Goal: Task Accomplishment & Management: Complete application form

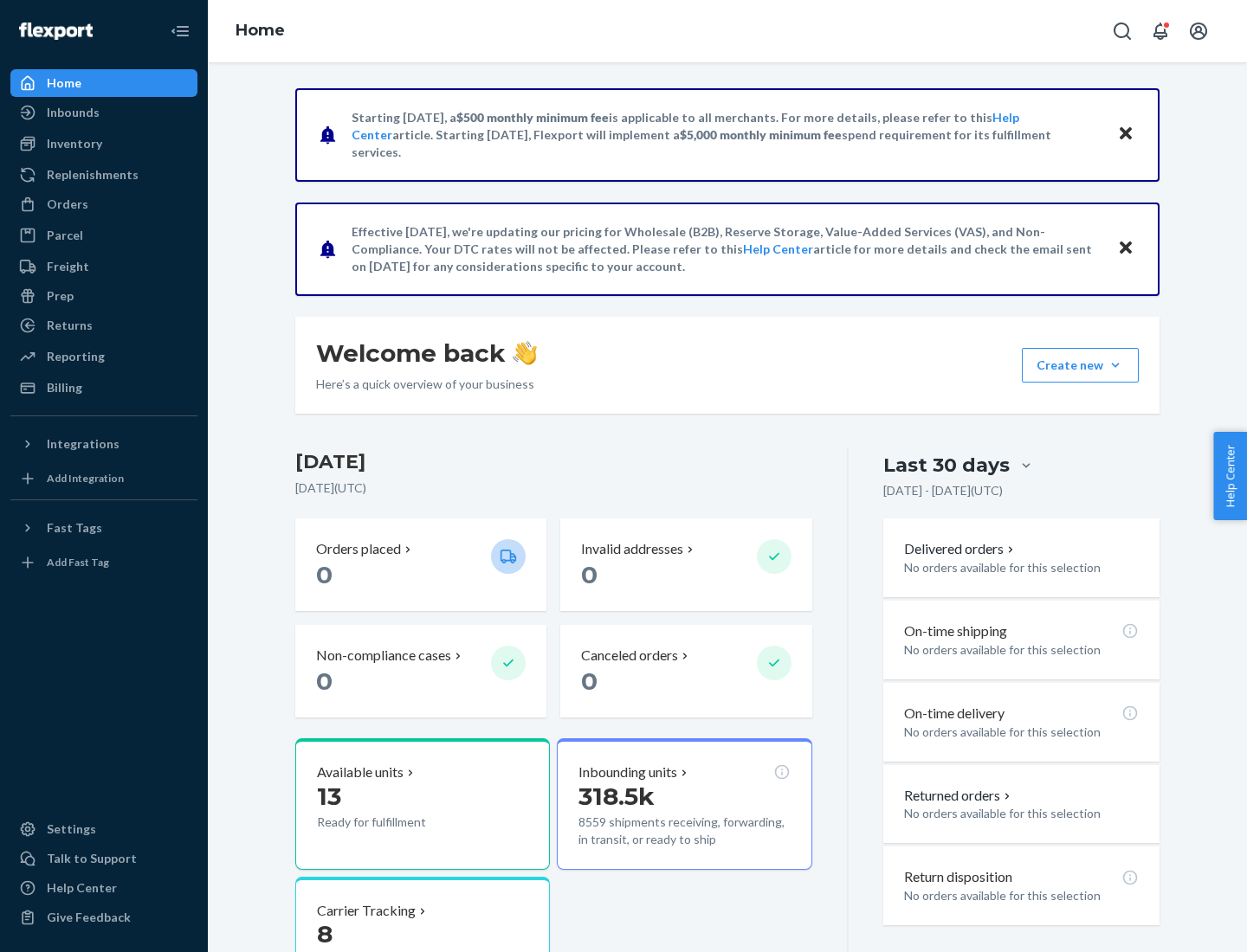
click at [1116, 366] on button "Create new Create new inbound Create new order Create new product" at bounding box center [1080, 365] width 117 height 35
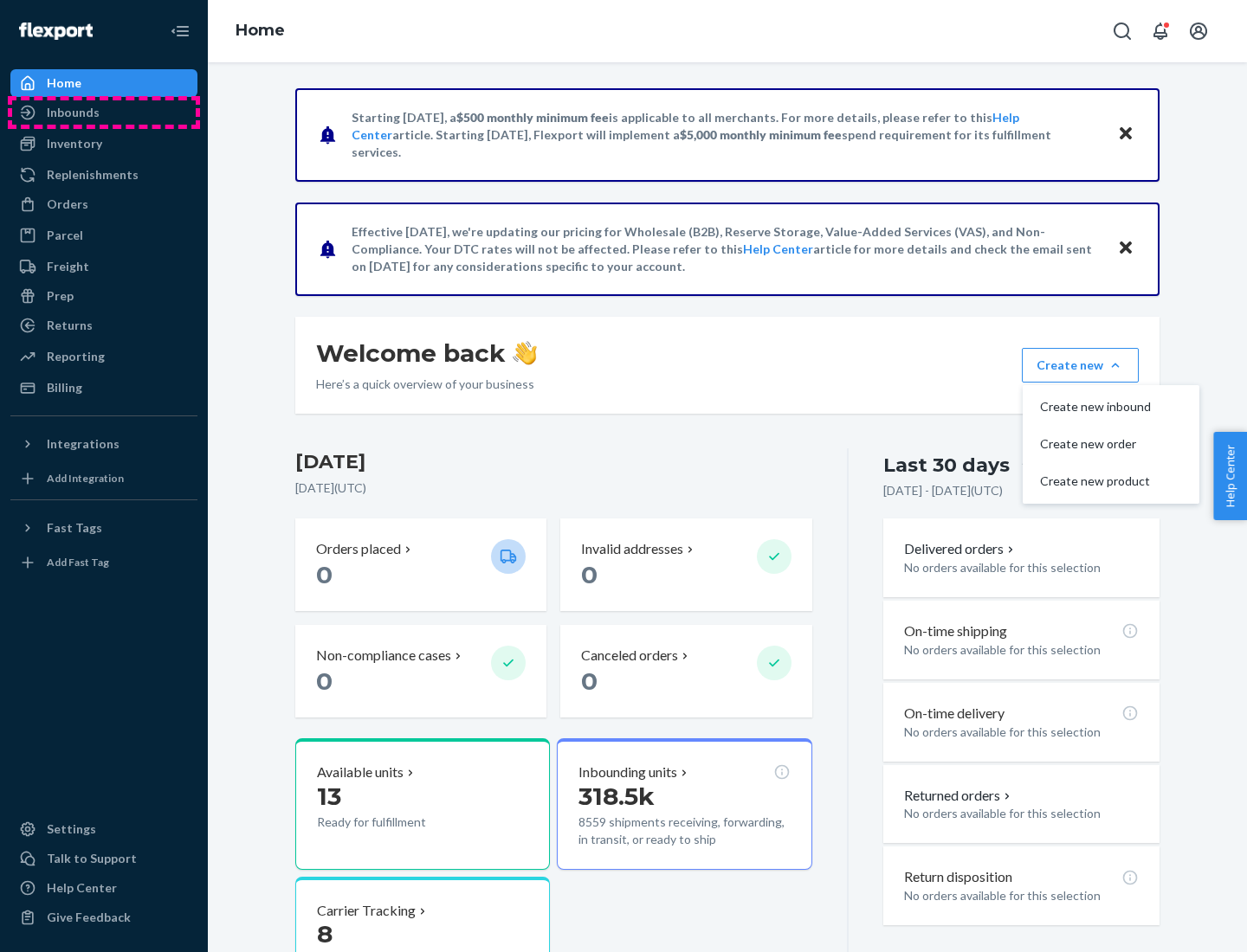
click at [104, 113] on div "Inbounds" at bounding box center [104, 112] width 183 height 24
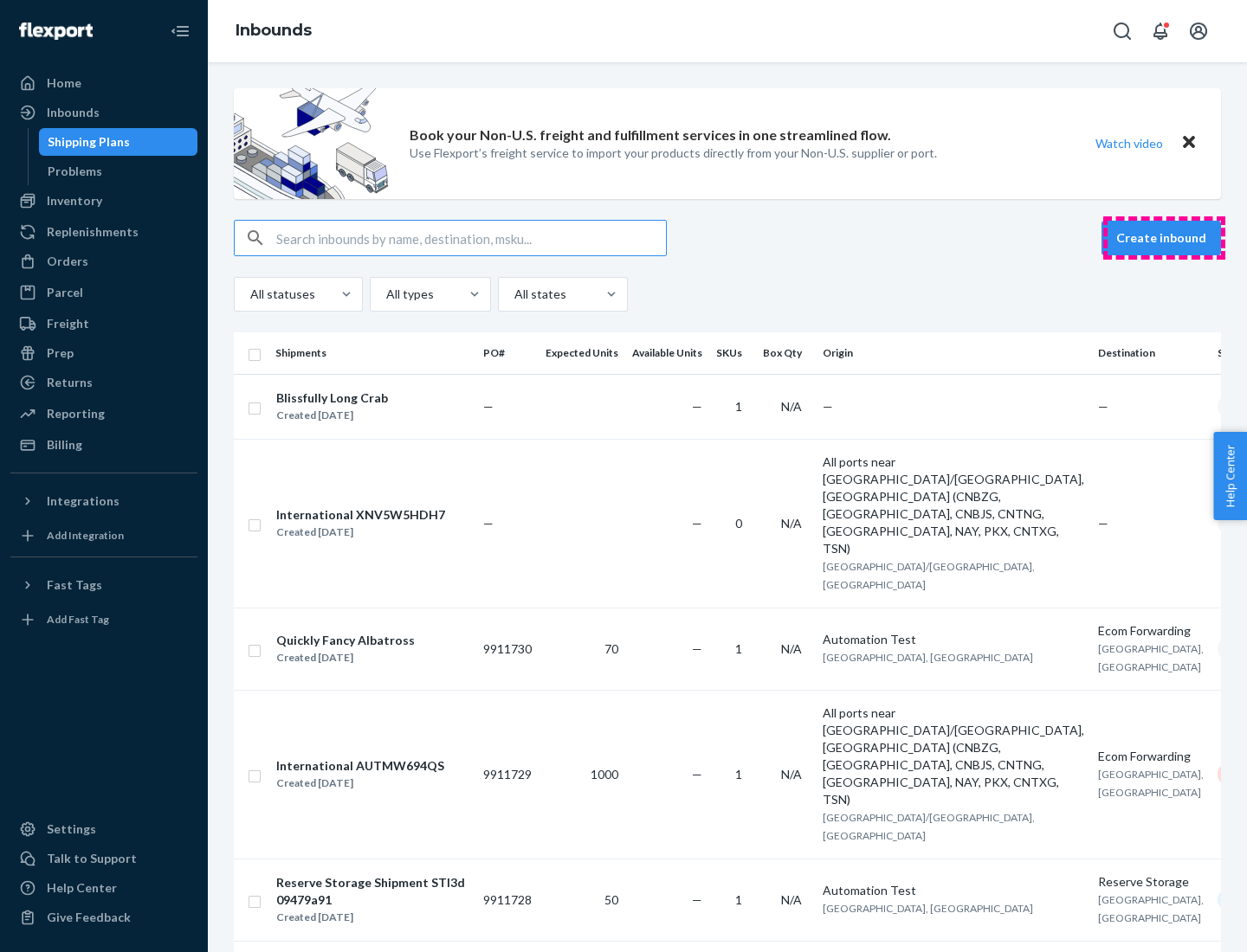
click at [1164, 238] on button "Create inbound" at bounding box center [1161, 238] width 120 height 35
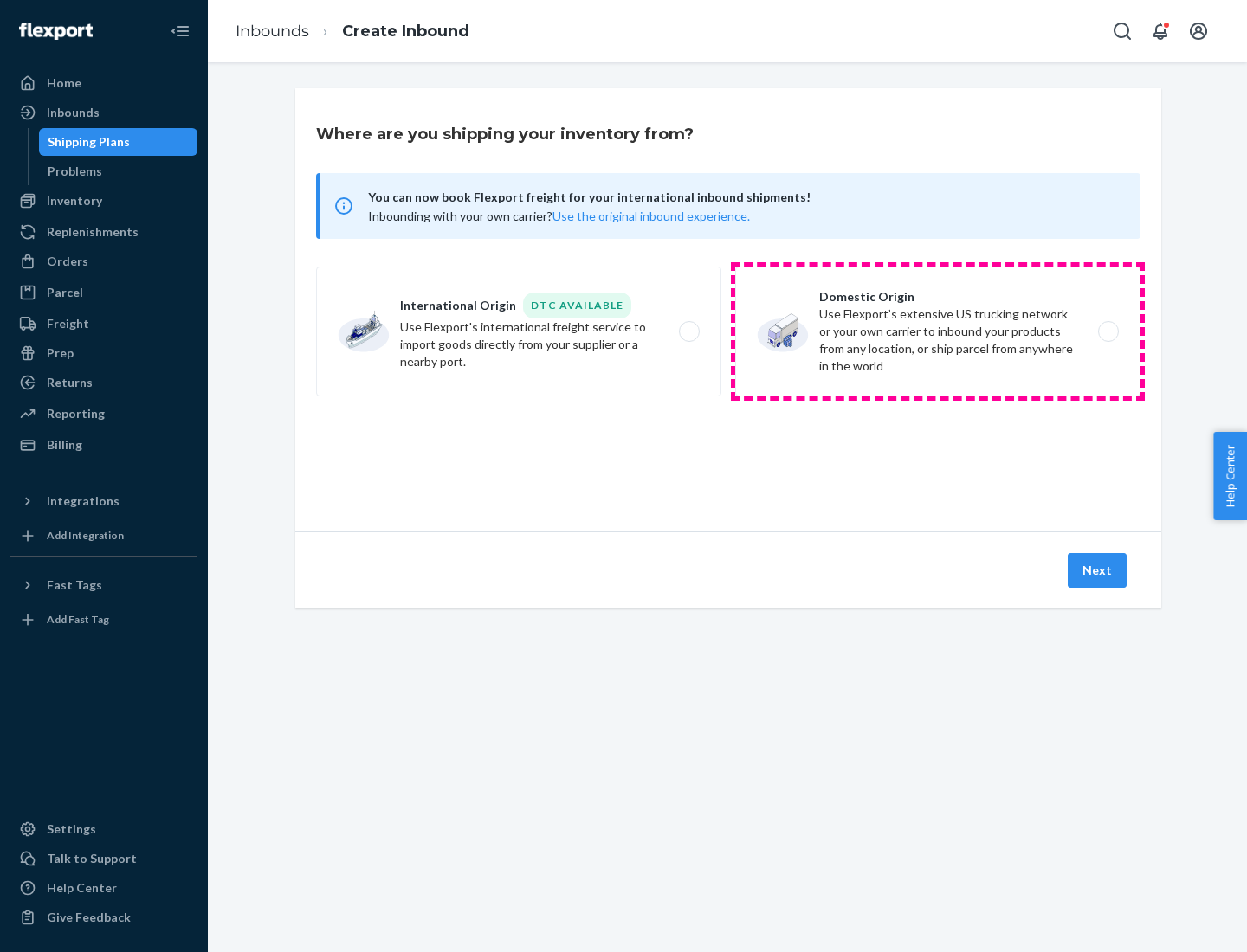
click at [938, 332] on label "Domestic Origin Use Flexport’s extensive US trucking network or your own carrie…" at bounding box center [937, 331] width 405 height 130
click at [1108, 332] on input "Domestic Origin Use Flexport’s extensive US trucking network or your own carrie…" at bounding box center [1113, 332] width 12 height 12
radio input "true"
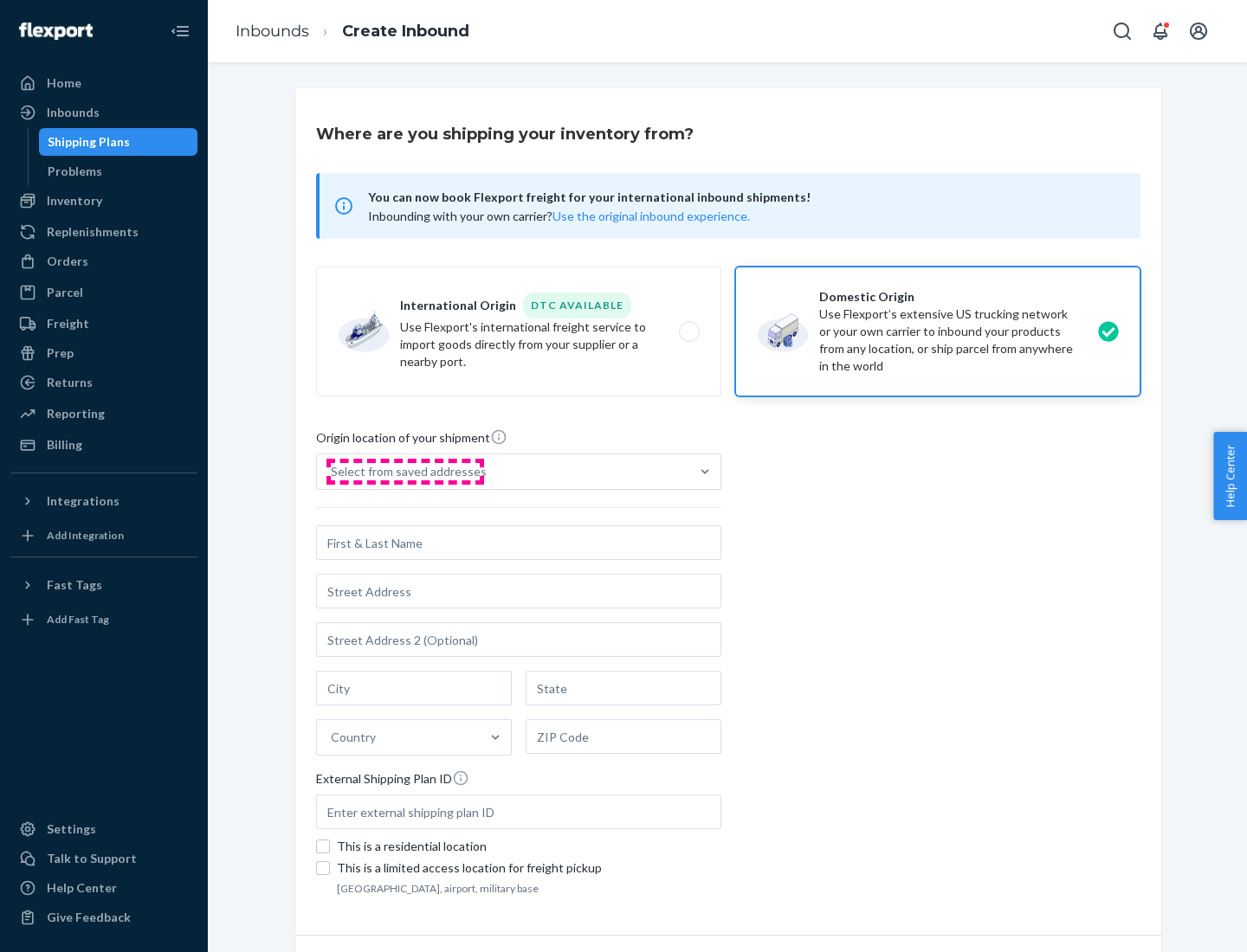
click at [404, 472] on div "Select from saved addresses" at bounding box center [409, 471] width 156 height 17
click at [333, 472] on input "Select from saved addresses" at bounding box center [332, 471] width 2 height 17
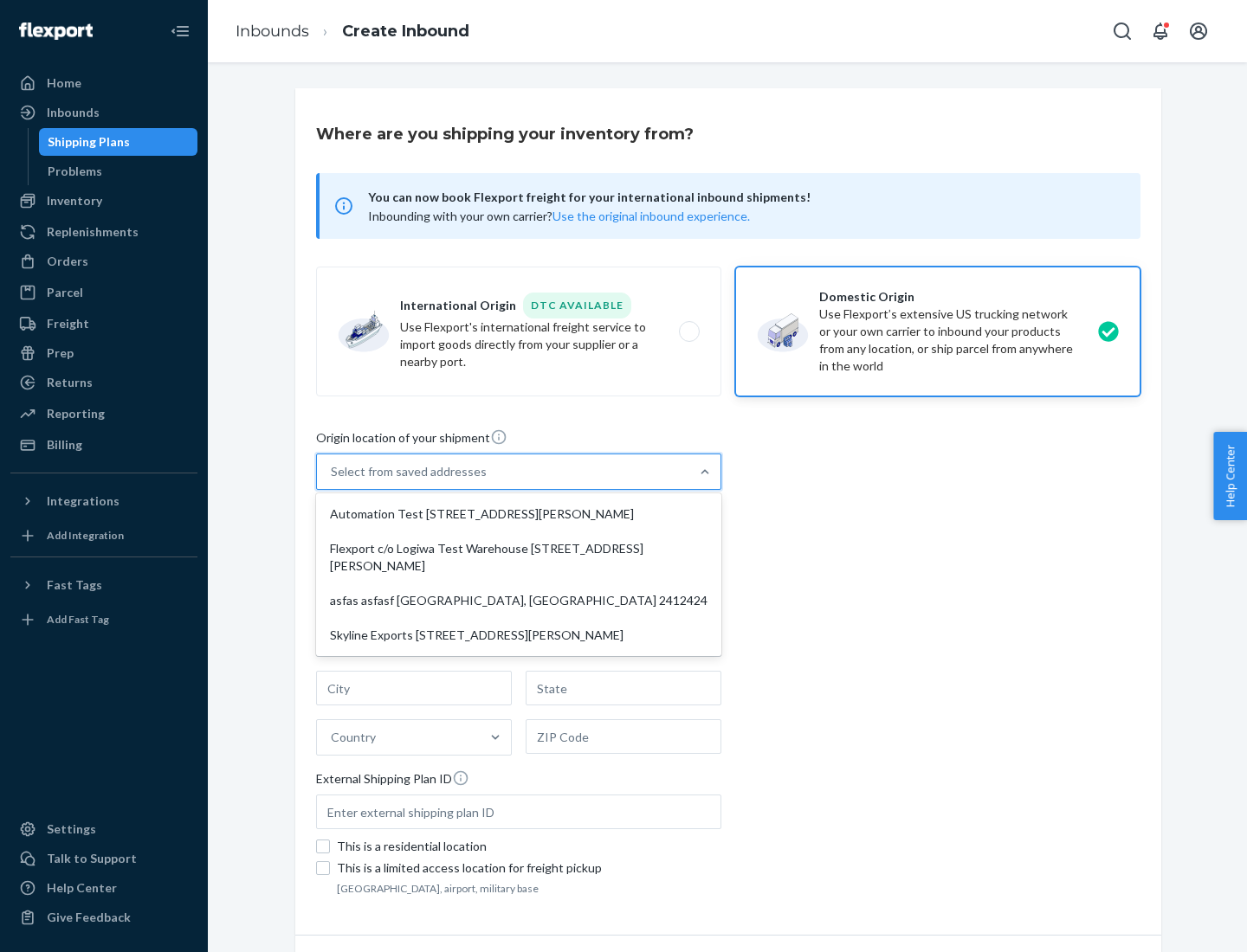
scroll to position [7, 0]
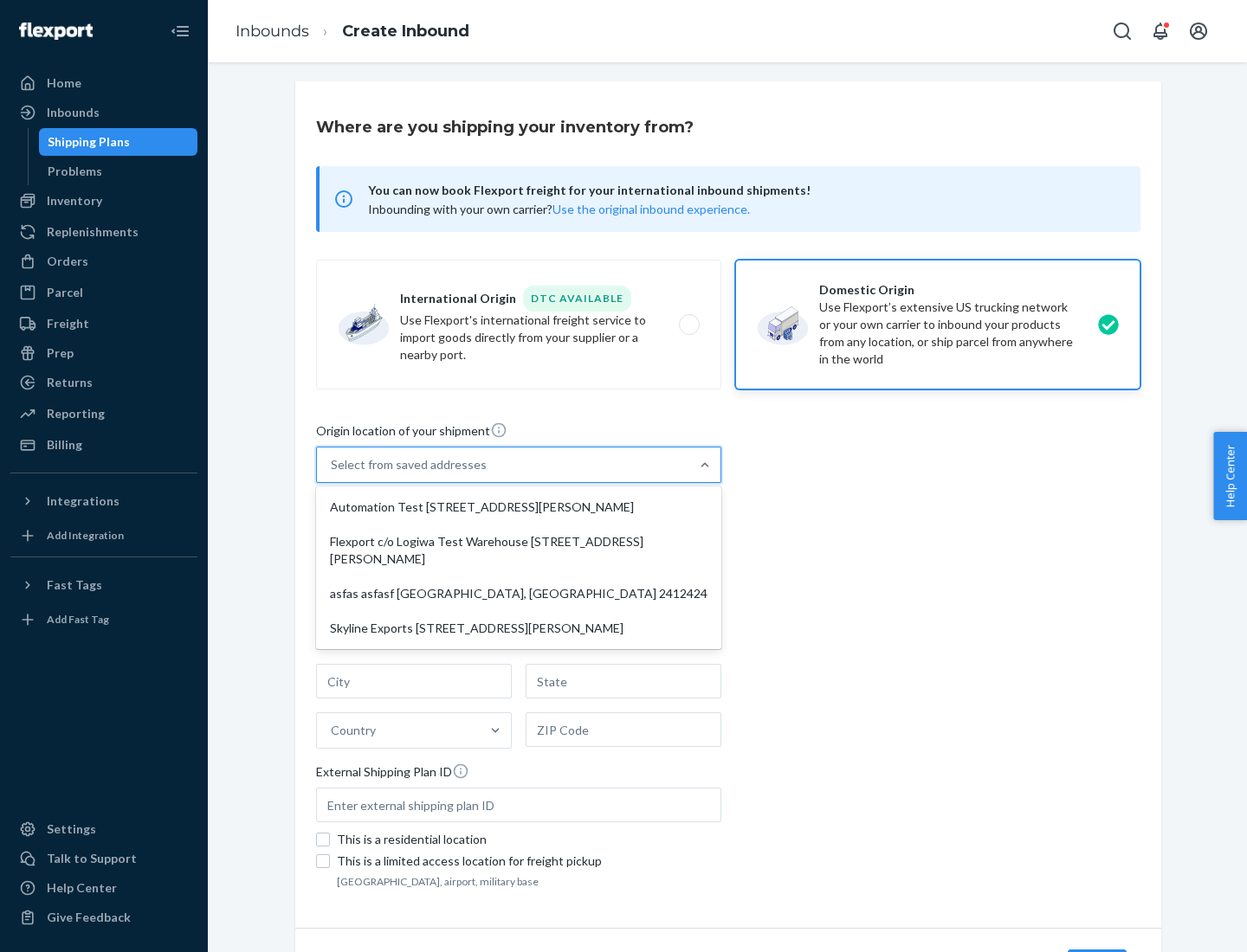
click at [518, 508] on div "Automation Test [STREET_ADDRESS][PERSON_NAME]" at bounding box center [518, 507] width 399 height 35
click at [333, 474] on input "option Automation Test [STREET_ADDRESS][PERSON_NAME] focused, 1 of 4. 4 results…" at bounding box center [332, 464] width 2 height 17
type input "Automation Test"
type input "9th Floor"
type input "[GEOGRAPHIC_DATA]"
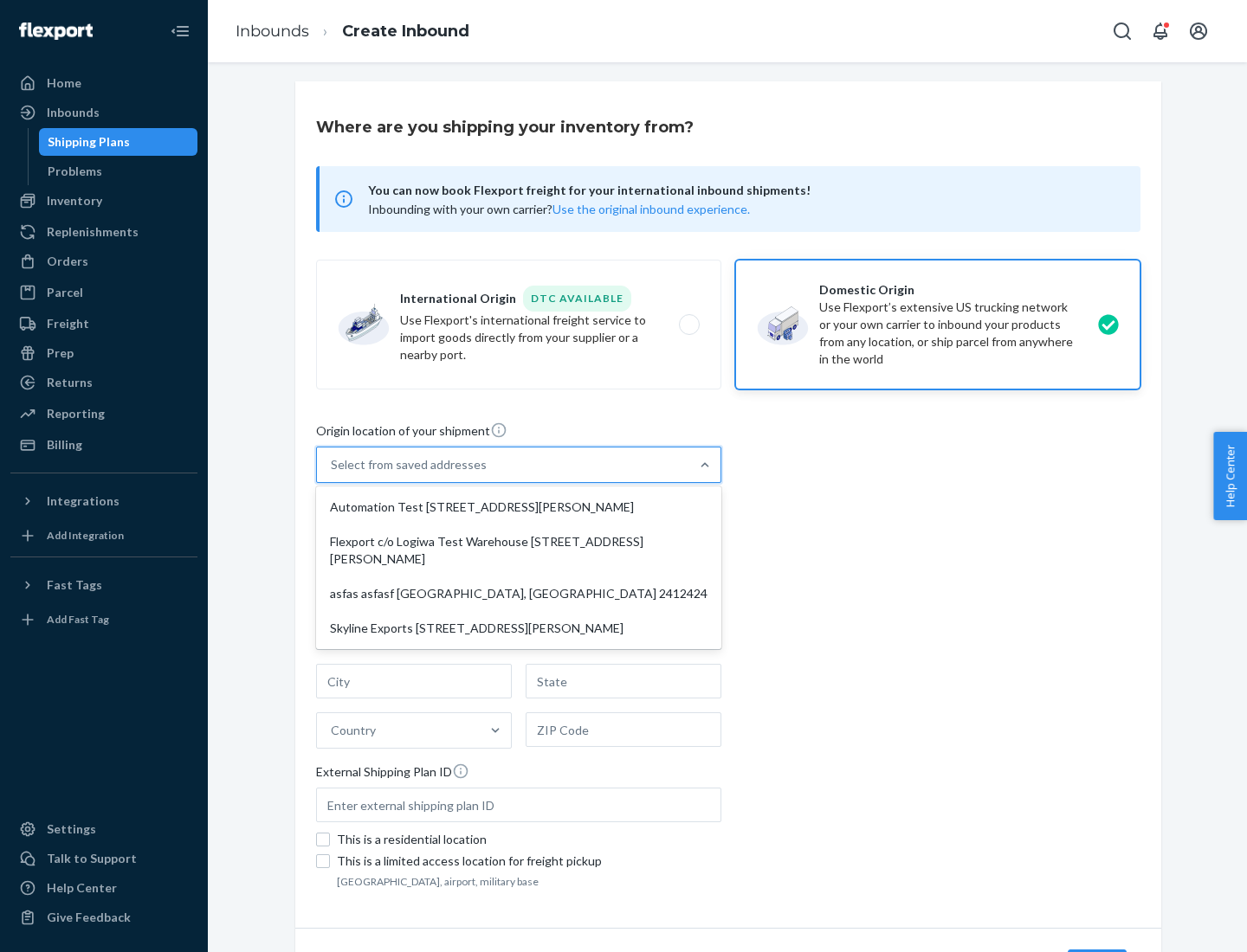
type input "CA"
type input "94104"
type input "[STREET_ADDRESS][PERSON_NAME]"
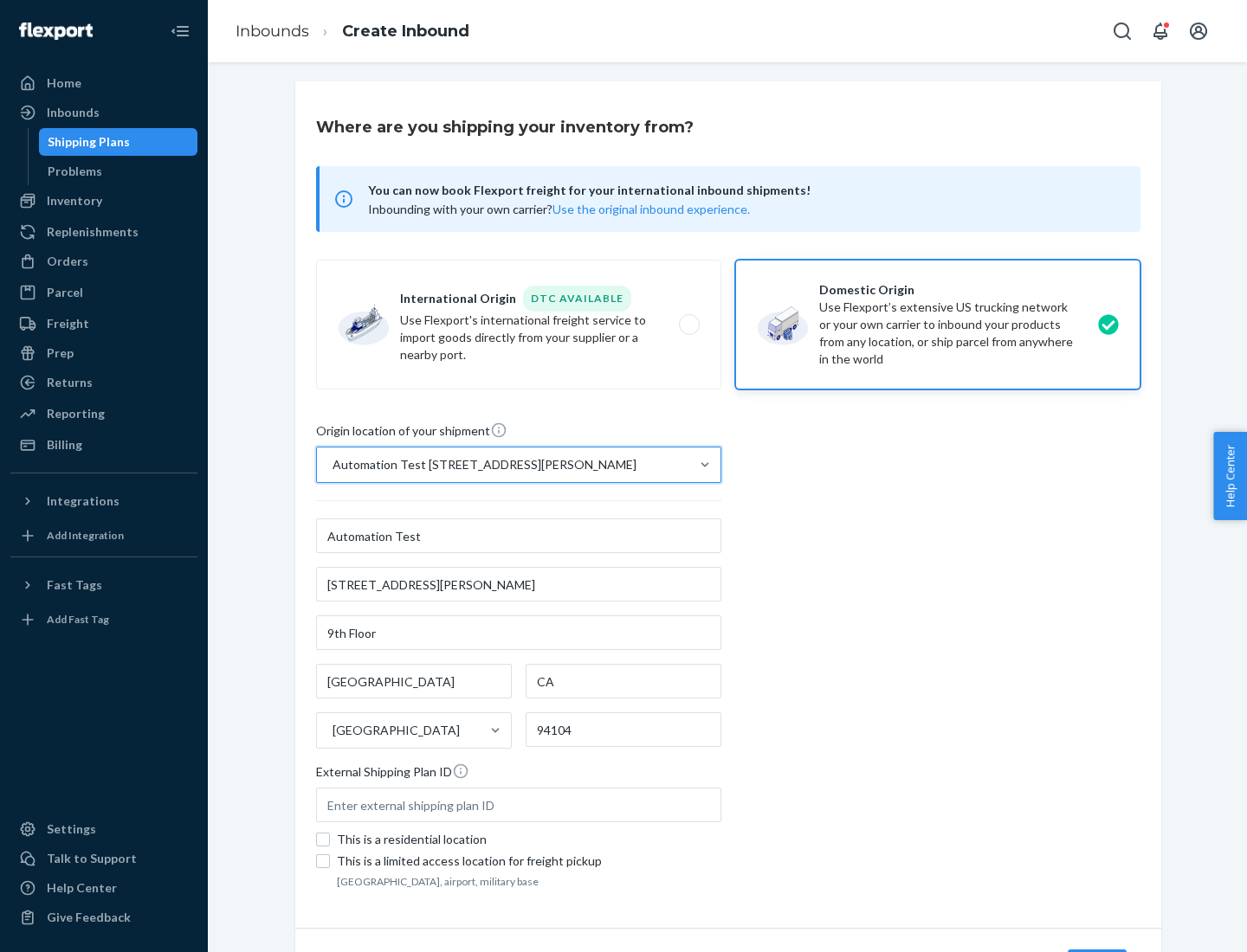
scroll to position [101, 0]
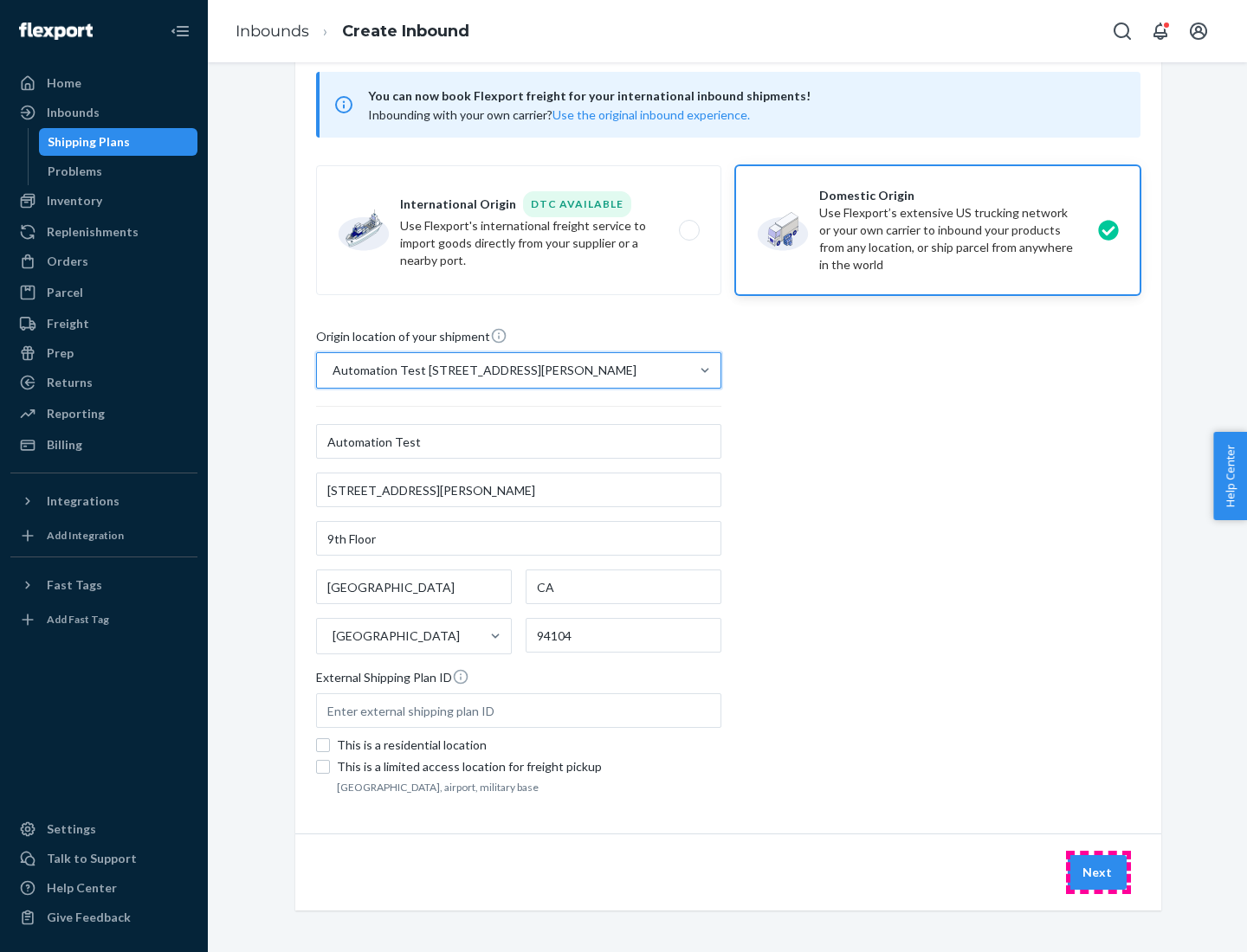
click at [1098, 872] on button "Next" at bounding box center [1097, 872] width 59 height 35
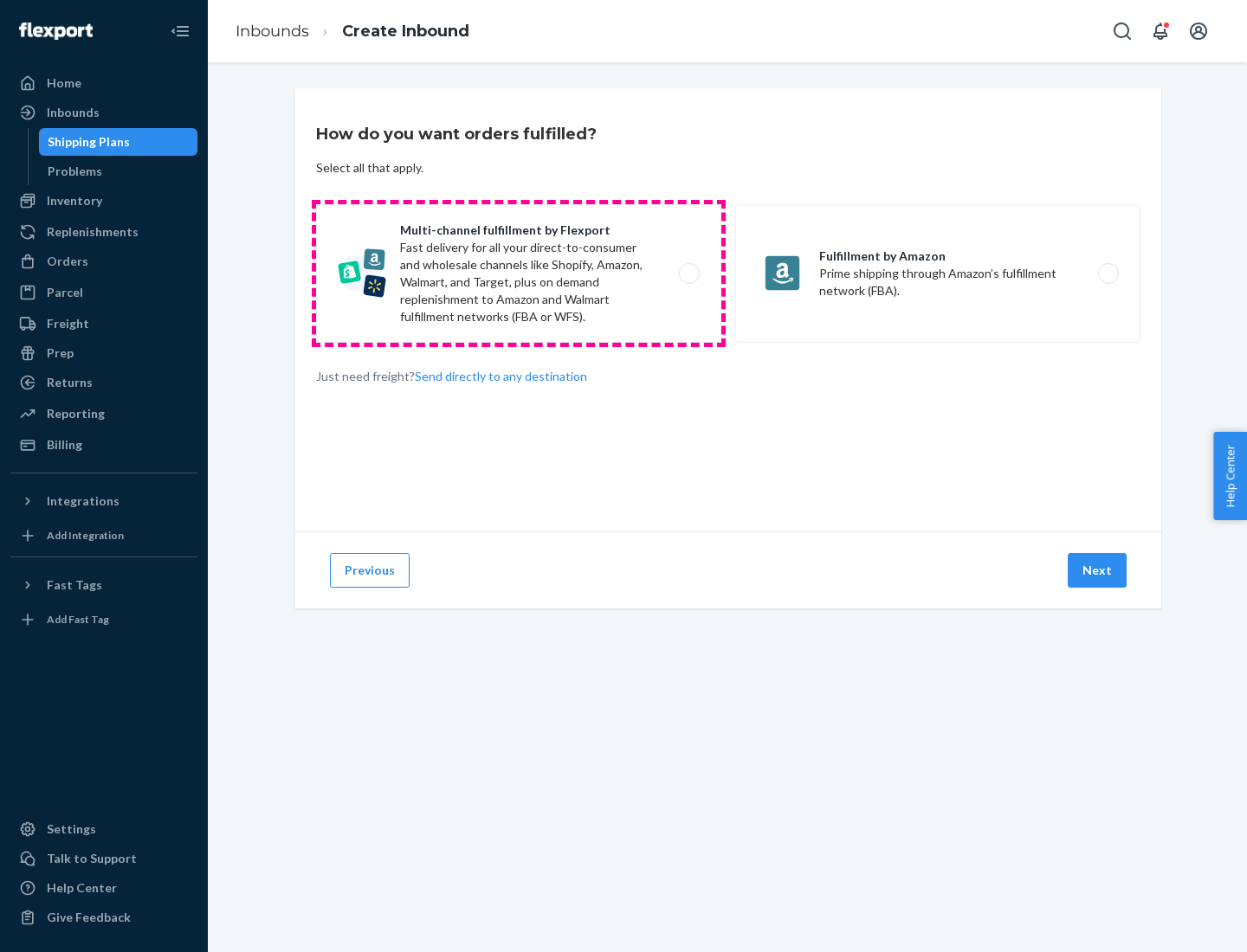
click at [518, 274] on label "Multi-channel fulfillment by Flexport Fast delivery for all your direct-to-cons…" at bounding box center [518, 274] width 405 height 139
click at [688, 274] on input "Multi-channel fulfillment by Flexport Fast delivery for all your direct-to-cons…" at bounding box center [694, 274] width 12 height 12
radio input "true"
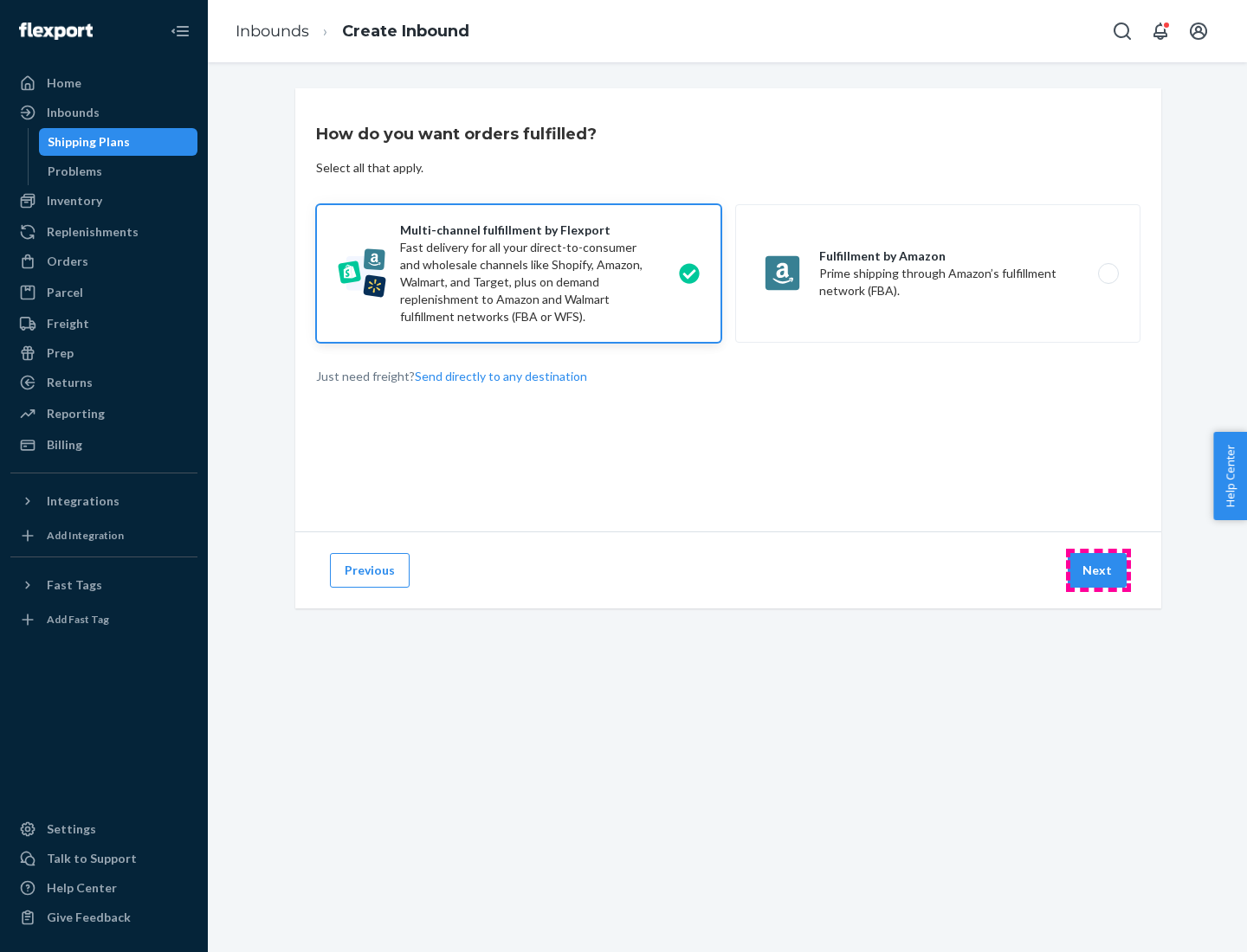
click at [1098, 570] on button "Next" at bounding box center [1097, 570] width 59 height 35
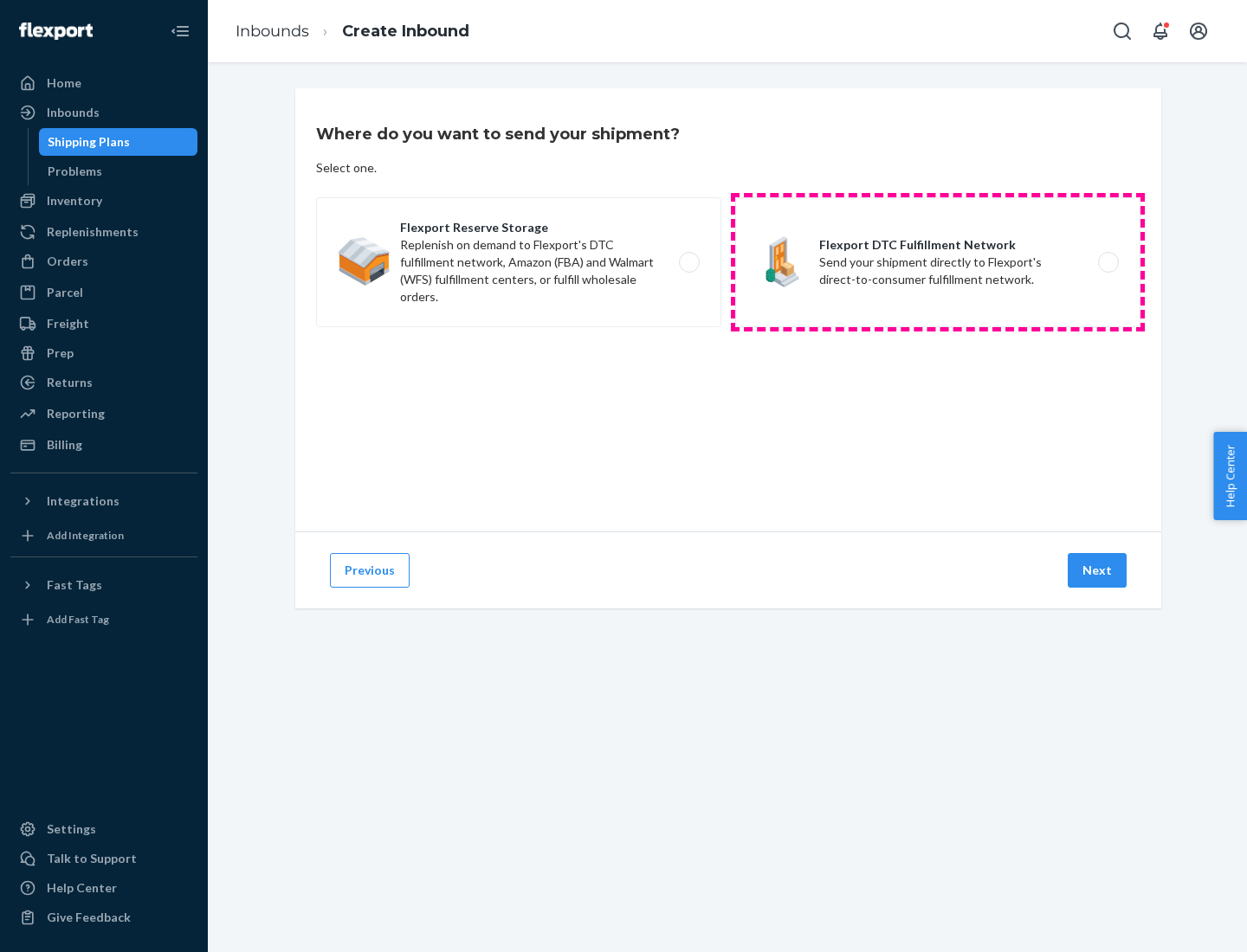
click at [938, 262] on label "Flexport DTC Fulfillment Network Send your shipment directly to Flexport's dire…" at bounding box center [937, 262] width 405 height 130
click at [1108, 262] on input "Flexport DTC Fulfillment Network Send your shipment directly to Flexport's dire…" at bounding box center [1113, 263] width 12 height 12
radio input "true"
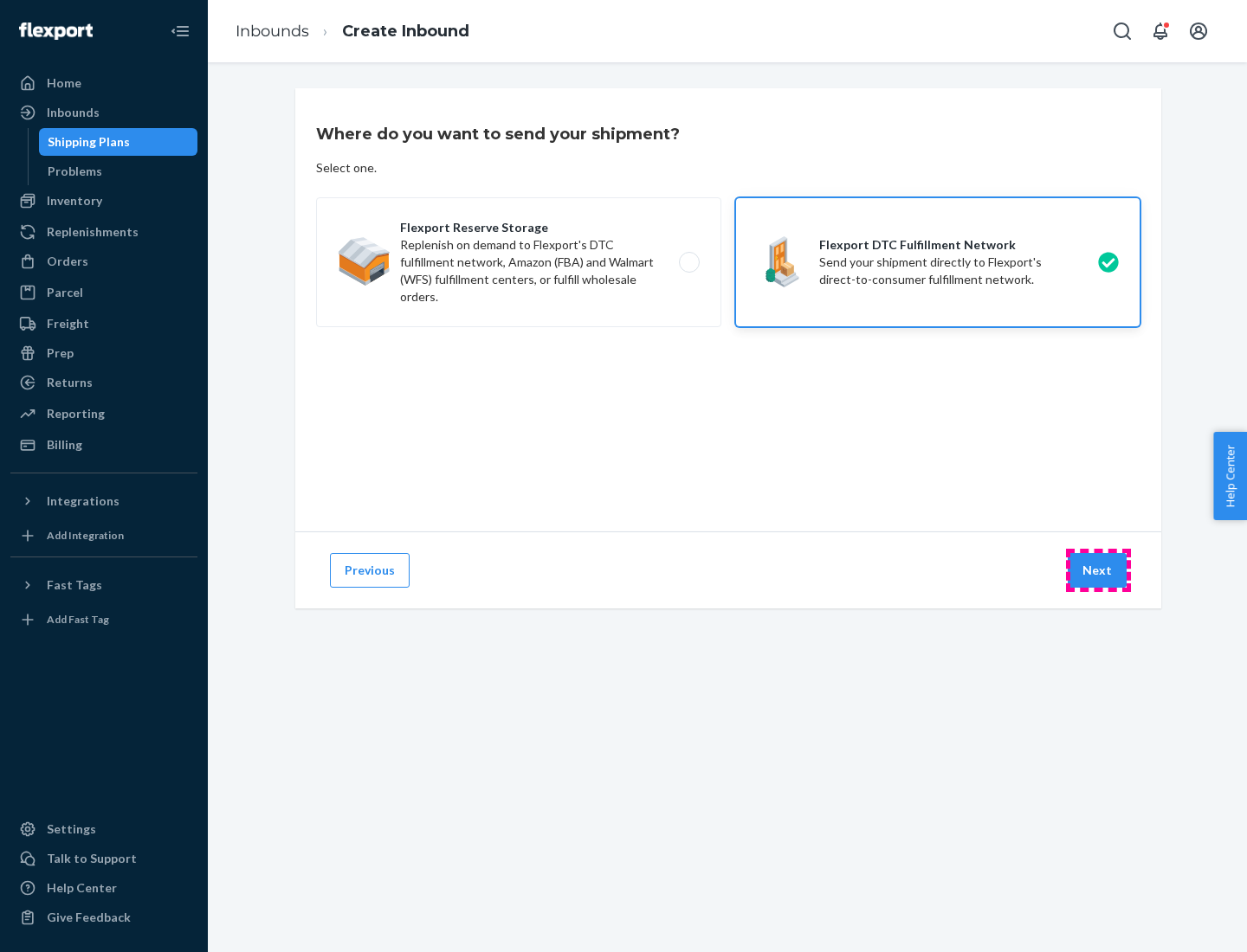
click at [1098, 570] on button "Next" at bounding box center [1097, 570] width 59 height 35
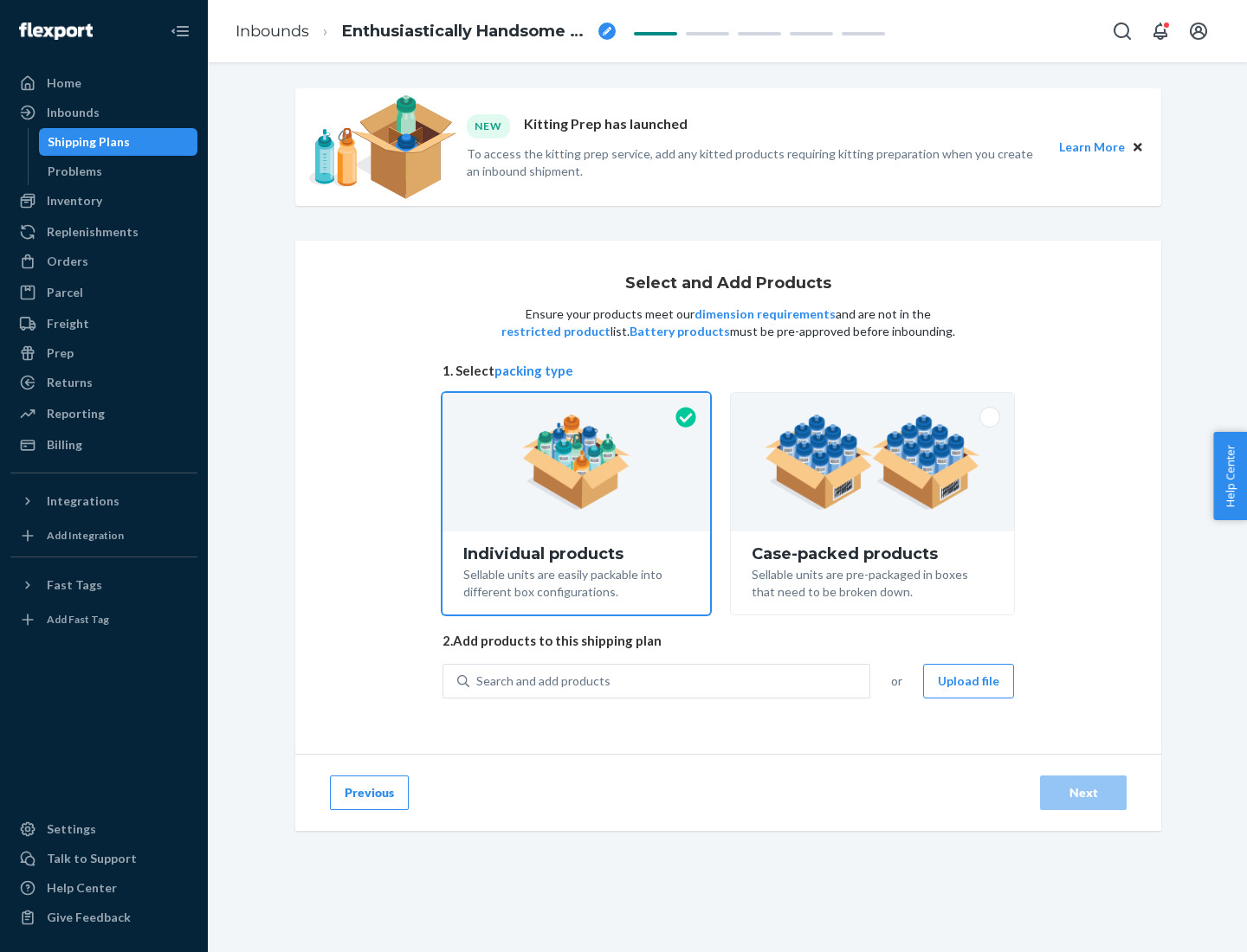
click at [872, 462] on img at bounding box center [872, 462] width 215 height 96
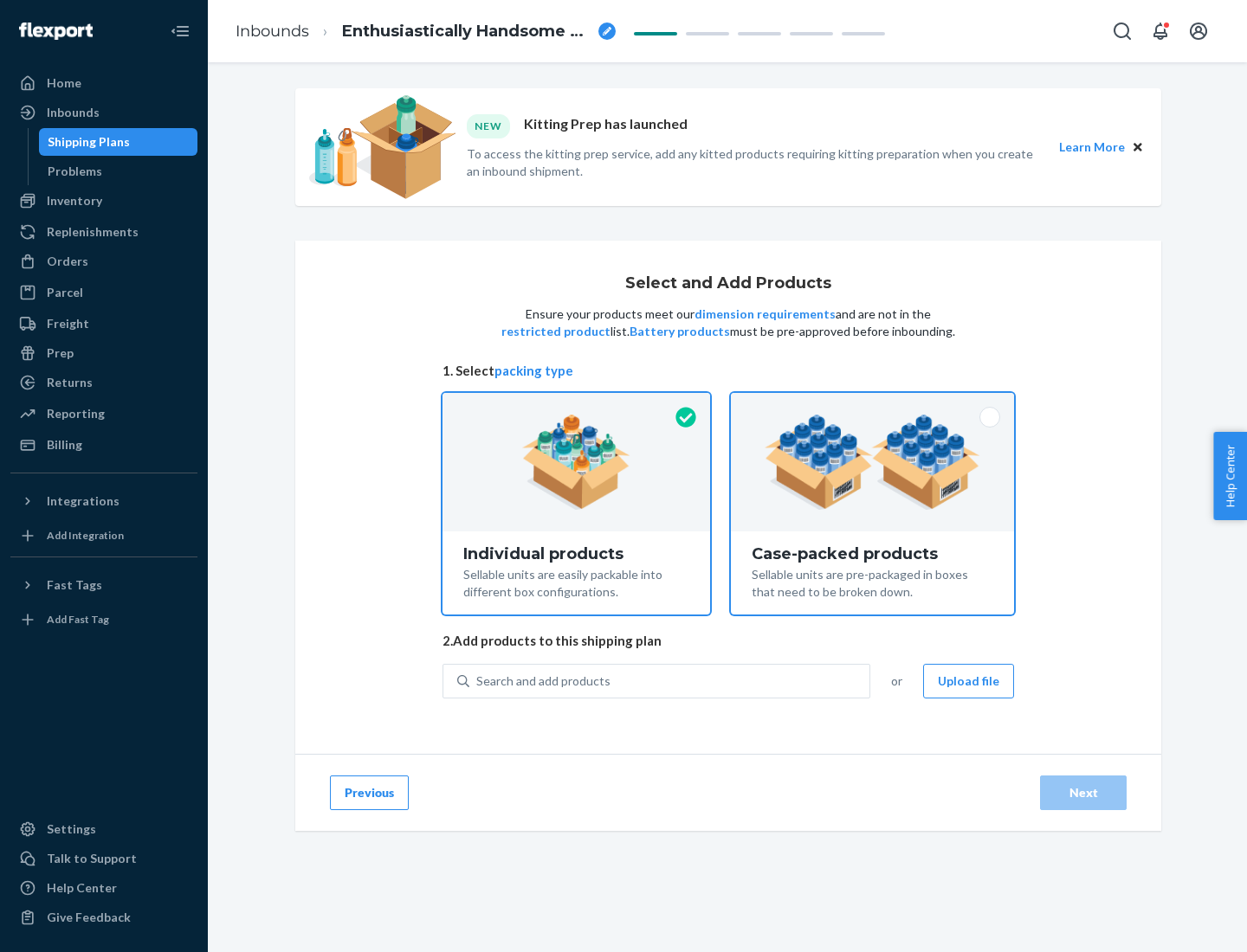
click at [872, 404] on input "Case-packed products Sellable units are pre-packaged in boxes that need to be b…" at bounding box center [872, 399] width 12 height 12
radio input "true"
radio input "false"
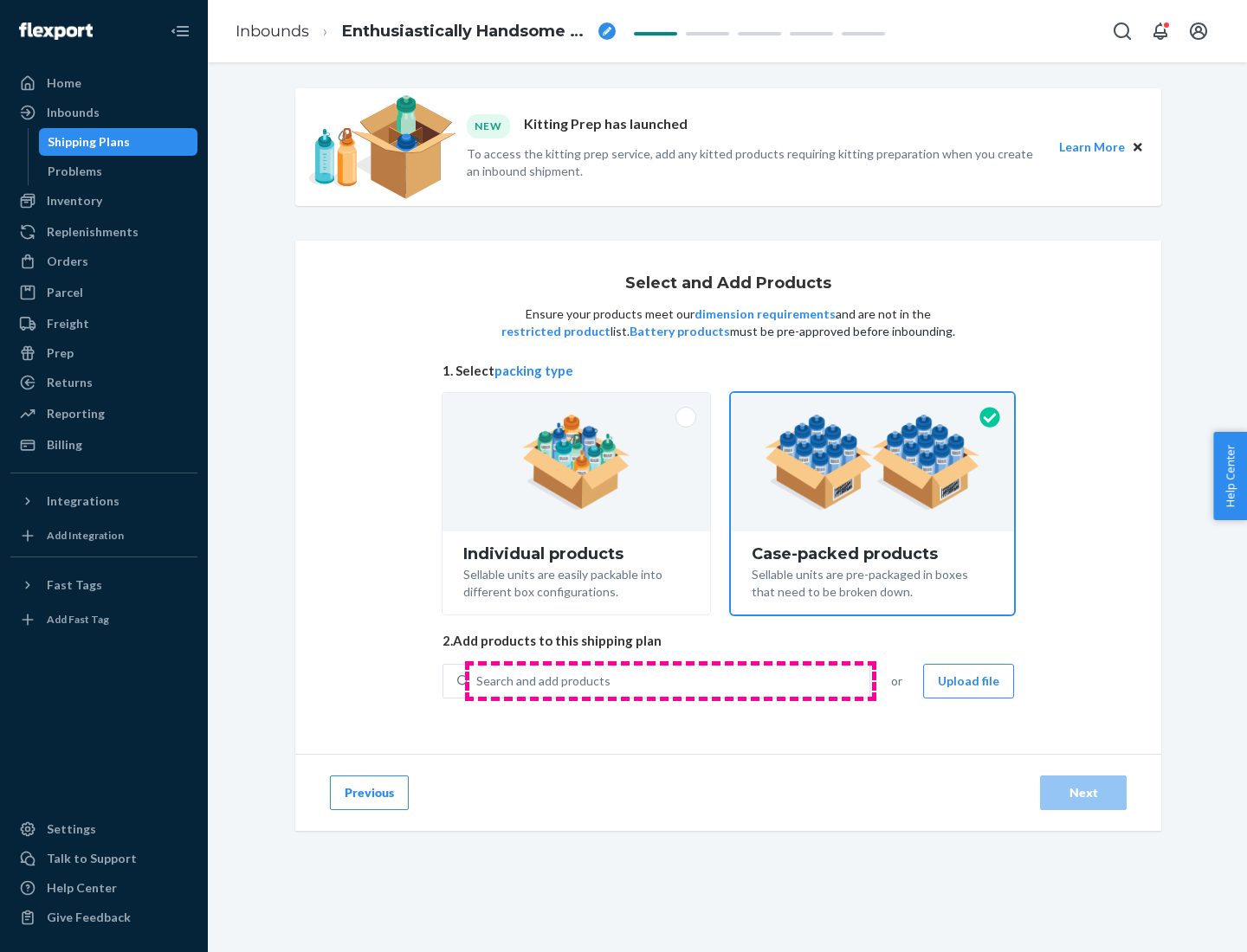
click at [670, 680] on div "Search and add products" at bounding box center [670, 681] width 400 height 31
click at [478, 680] on input "Search and add products" at bounding box center [477, 681] width 2 height 17
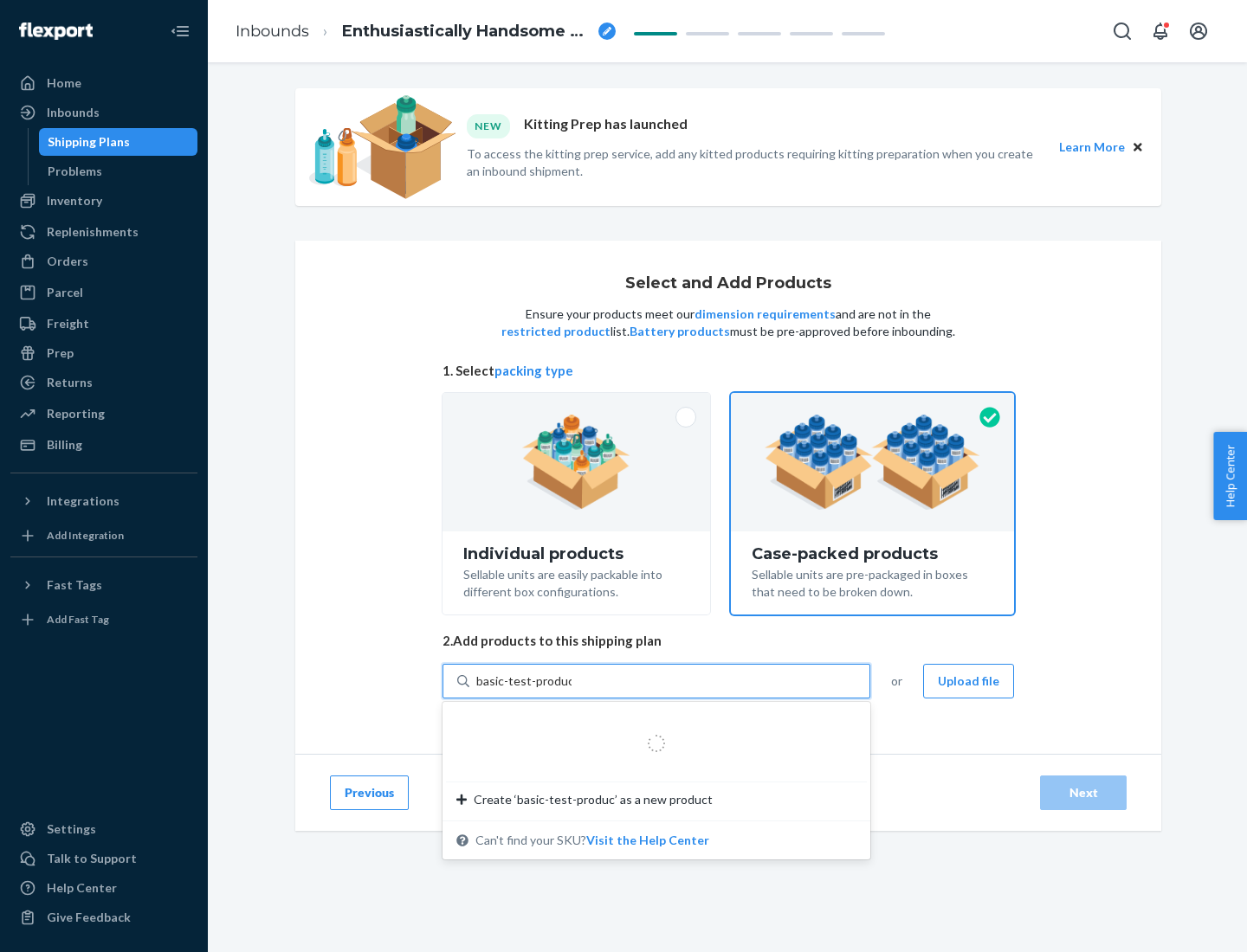
type input "basic-test-product-1"
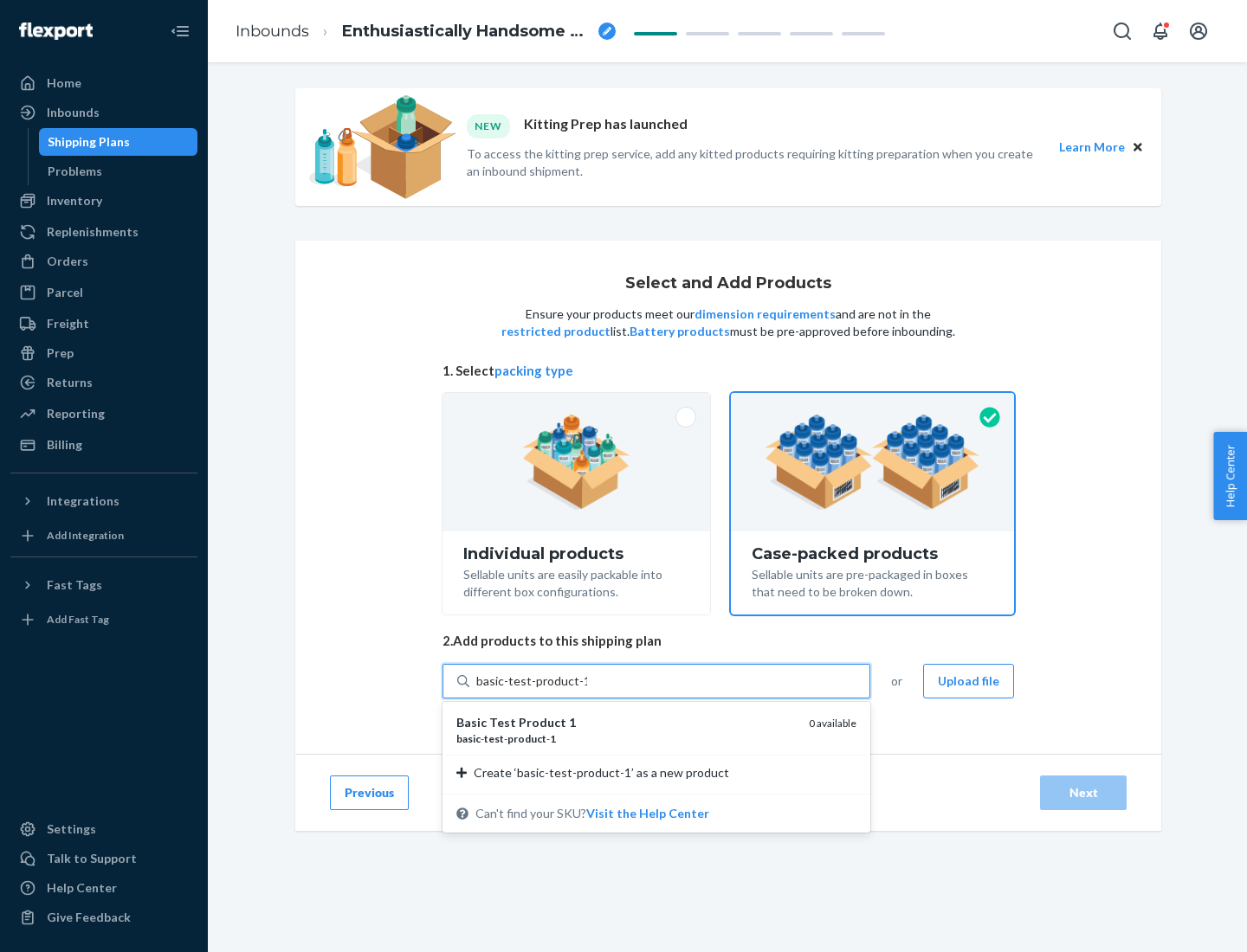
click at [626, 738] on div "basic - test - product - 1" at bounding box center [625, 738] width 339 height 14
click at [587, 690] on input "basic-test-product-1" at bounding box center [532, 681] width 111 height 17
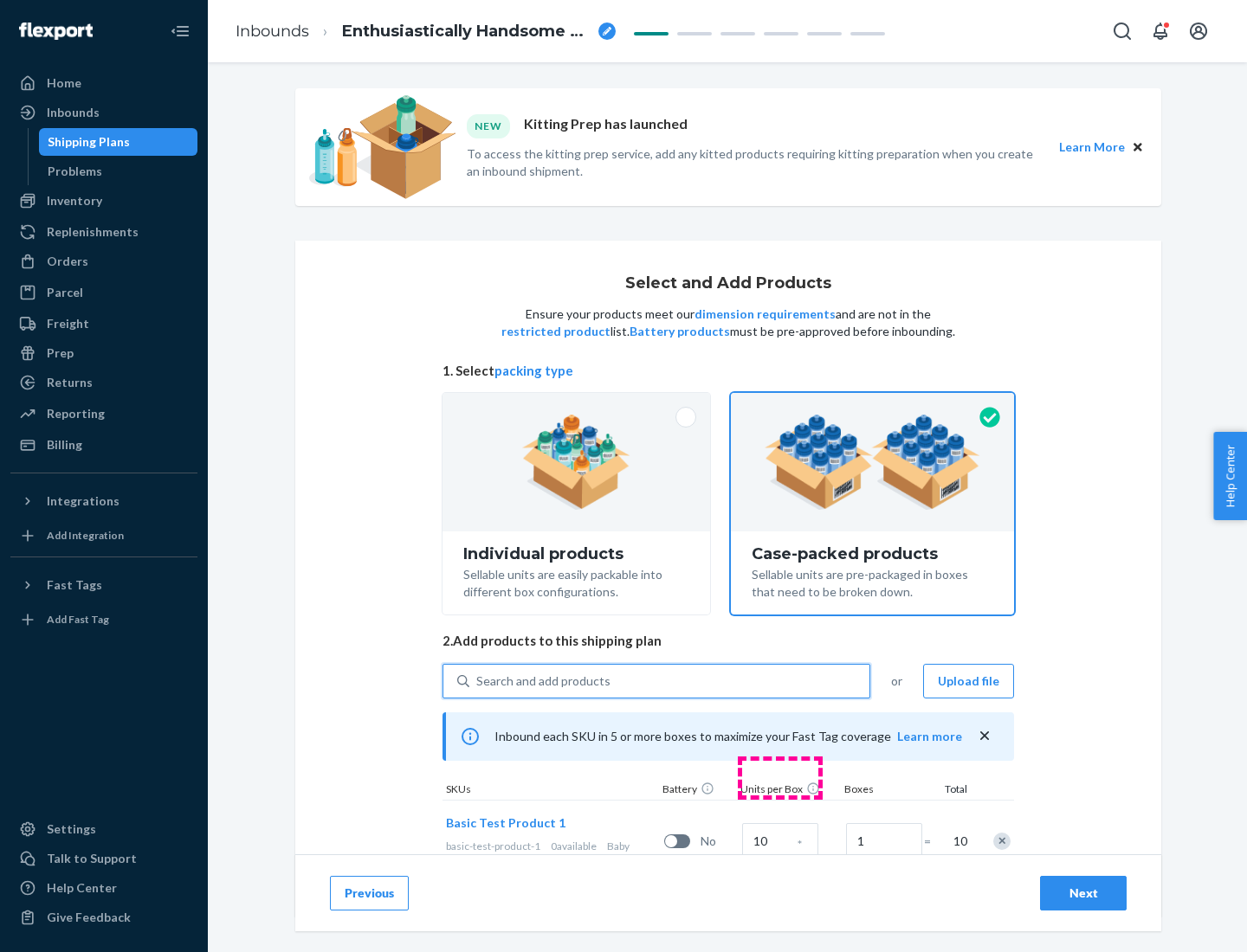
scroll to position [63, 0]
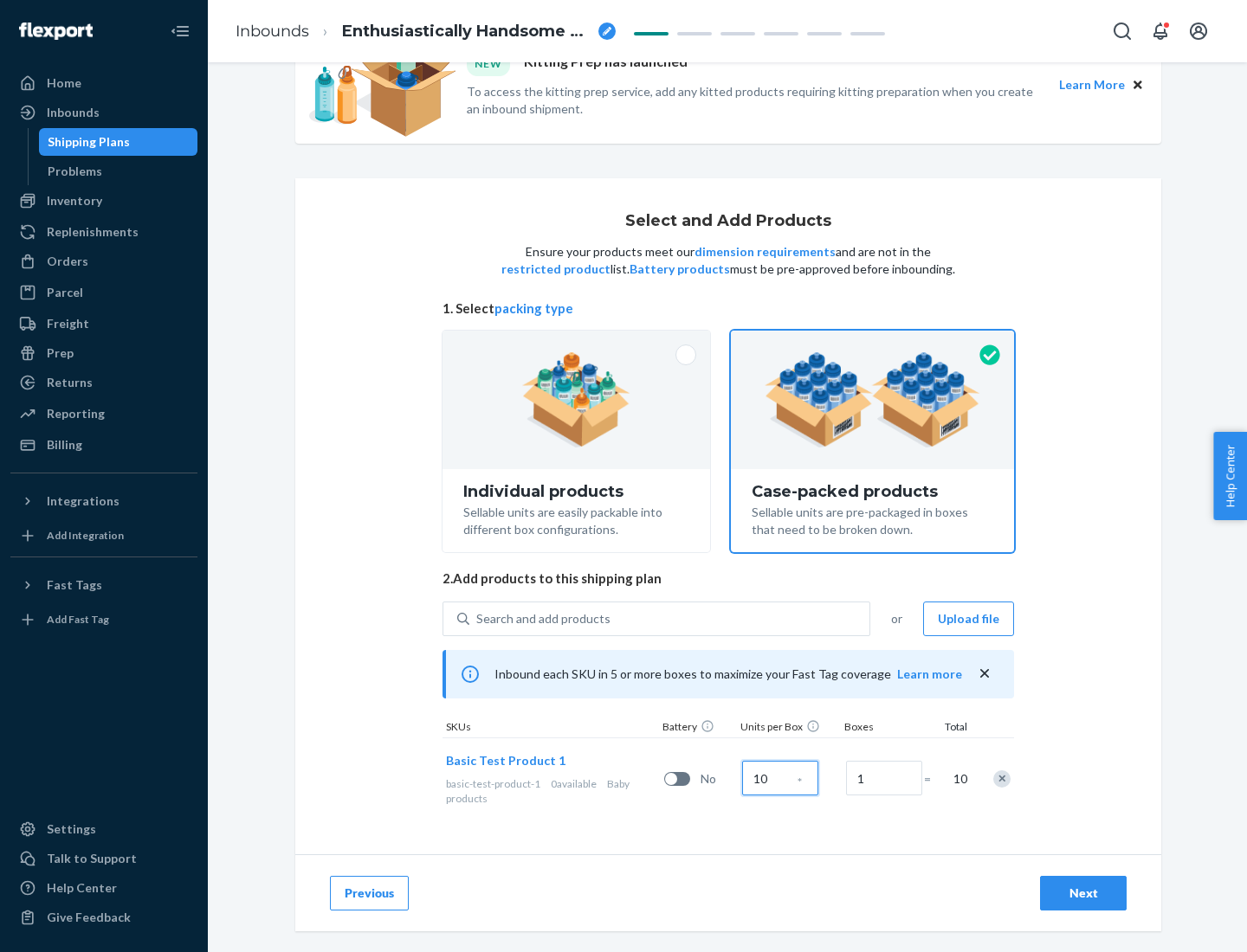
type input "10"
type input "7"
click at [1083, 894] on div "Next" at bounding box center [1083, 893] width 57 height 17
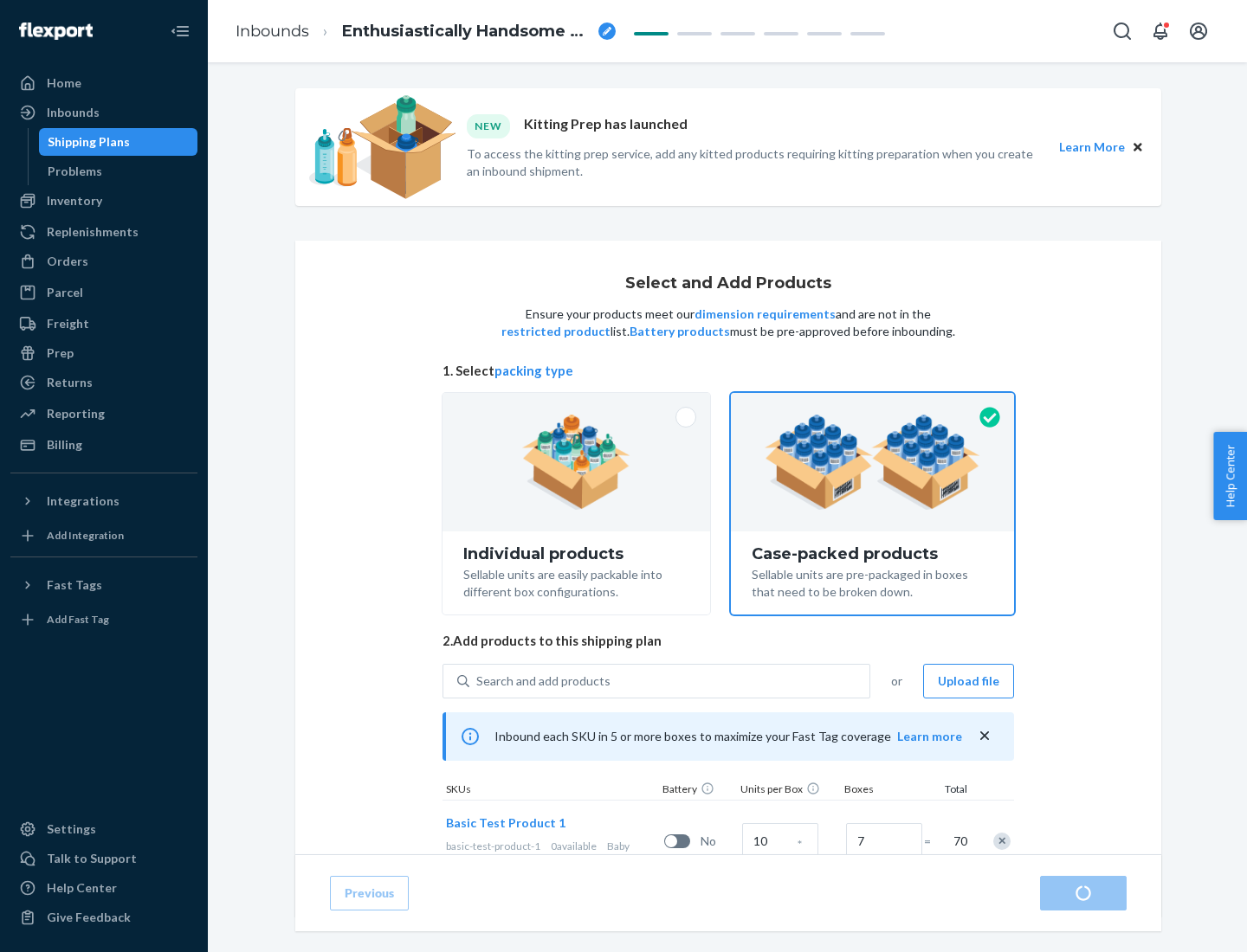
radio input "true"
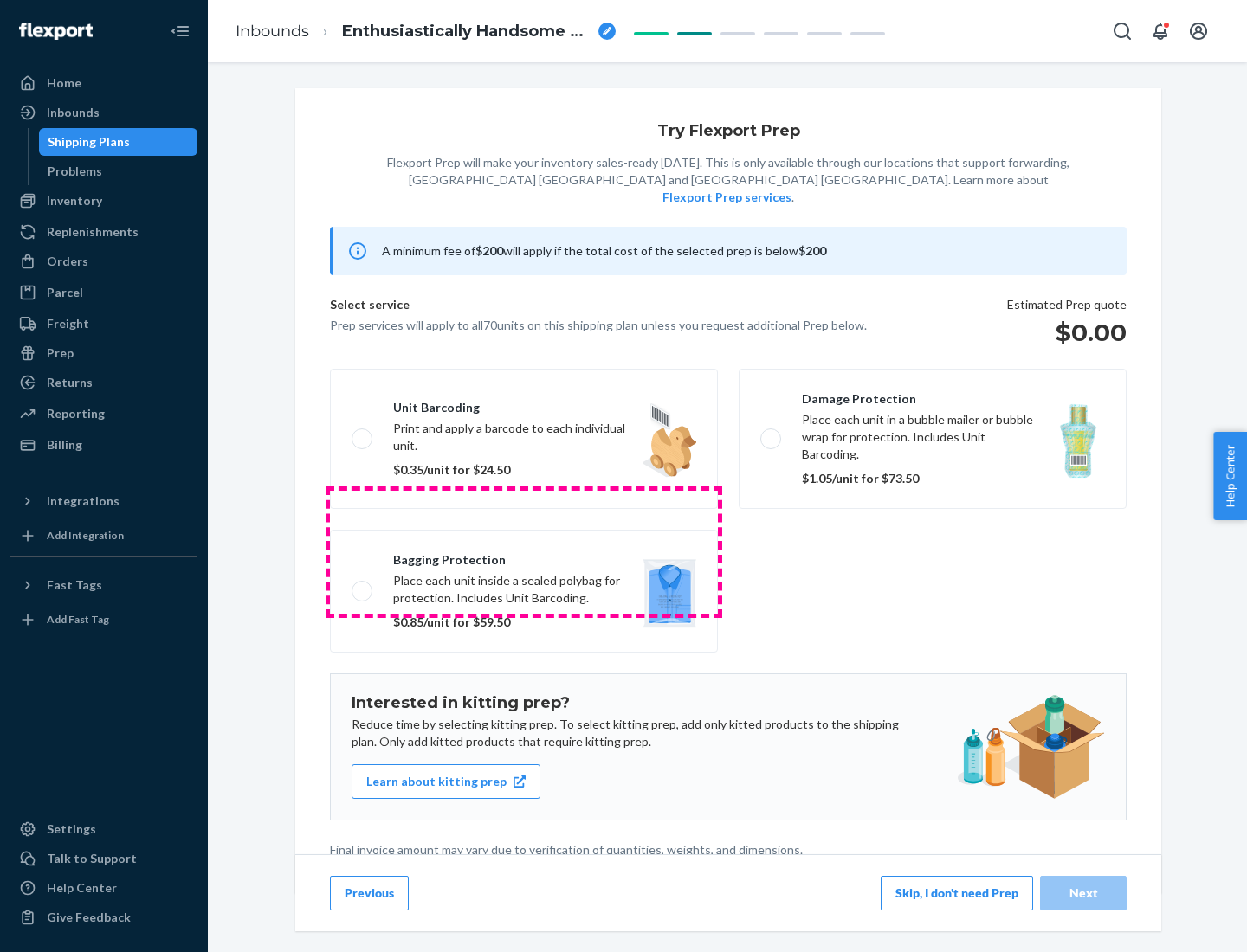
scroll to position [4, 0]
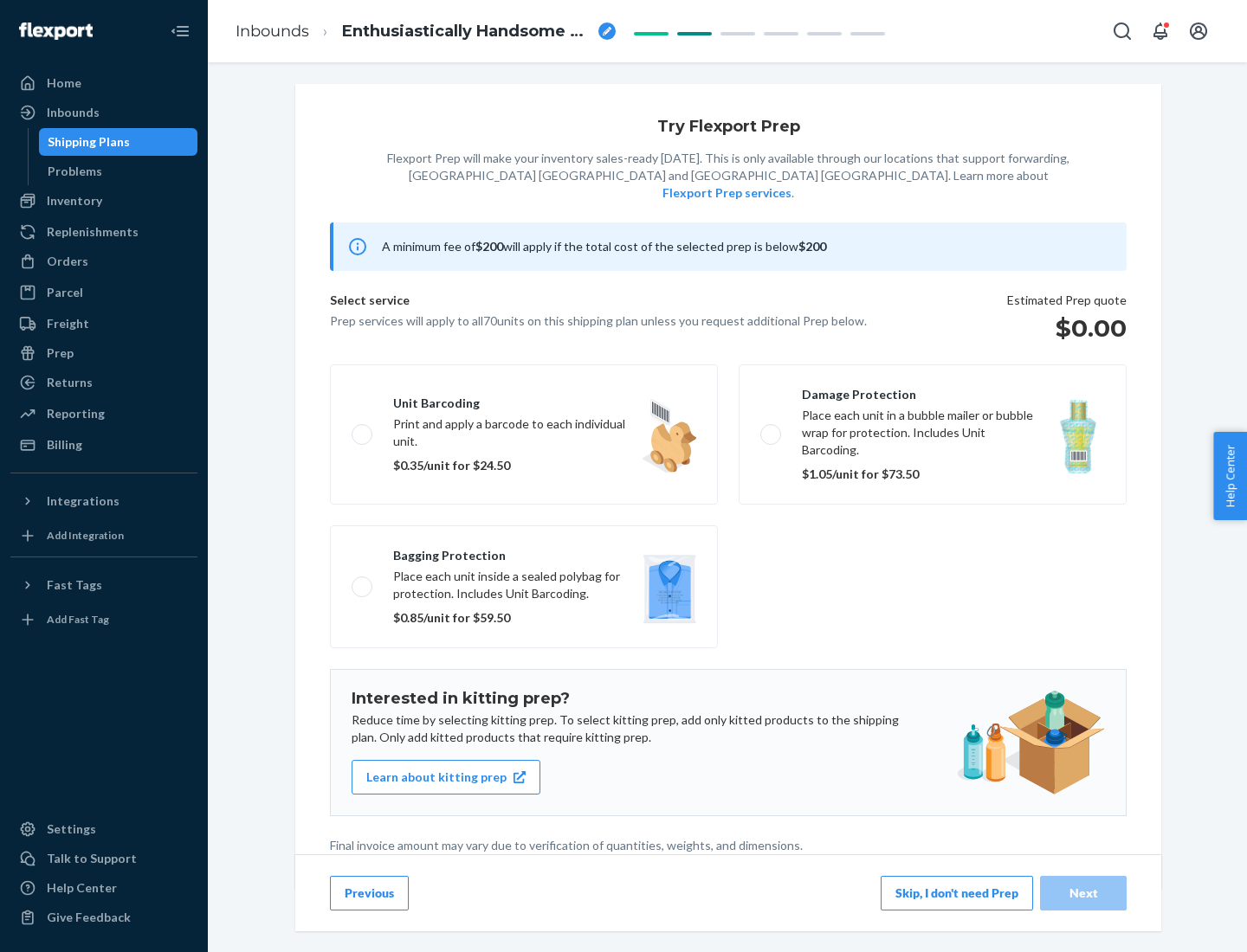
click at [524, 552] on label "Bagging protection Place each unit inside a sealed polybag for protection. Incl…" at bounding box center [524, 587] width 388 height 123
click at [363, 581] on input "Bagging protection Place each unit inside a sealed polybag for protection. Incl…" at bounding box center [357, 586] width 12 height 12
checkbox input "true"
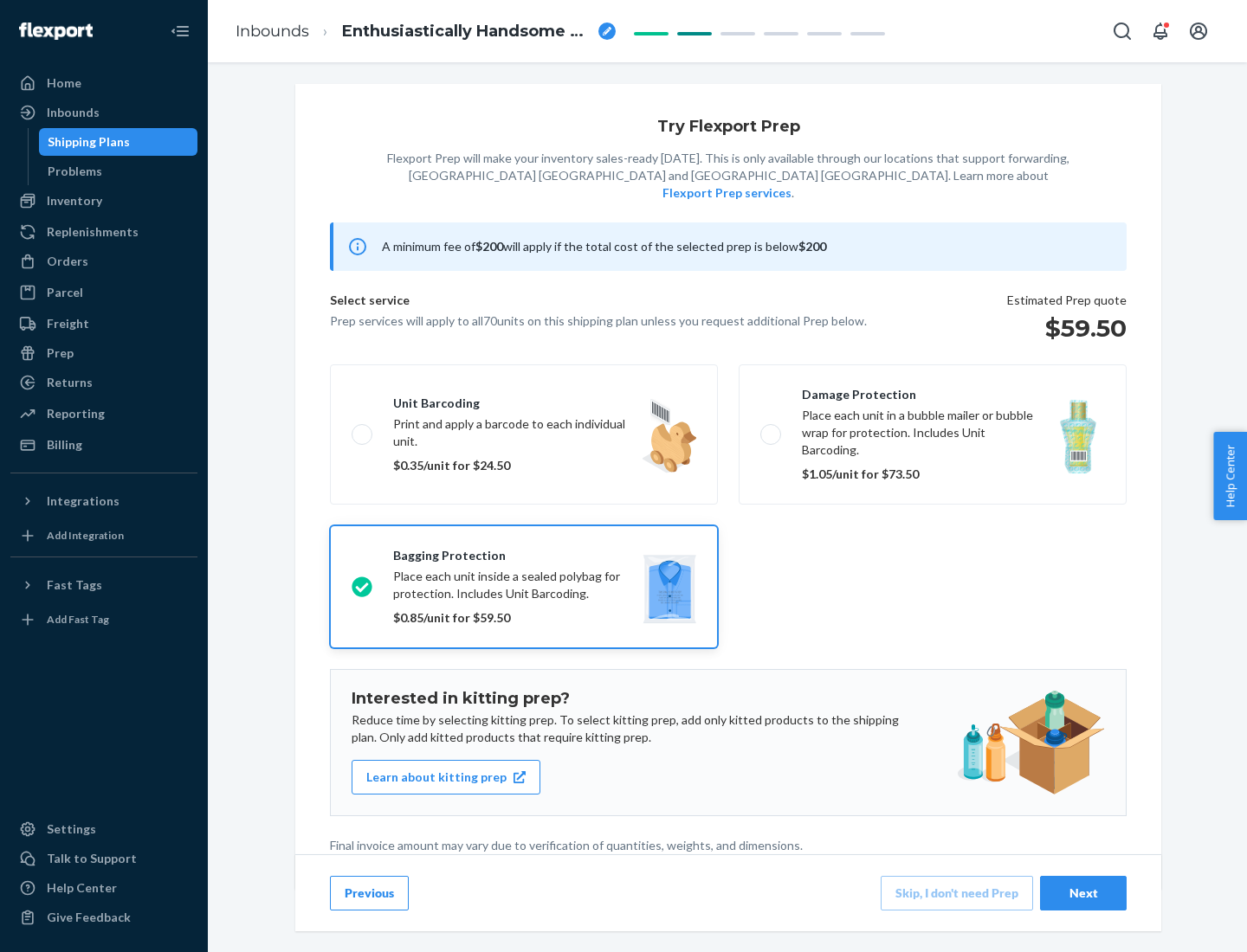
click at [1083, 893] on div "Next" at bounding box center [1083, 893] width 57 height 17
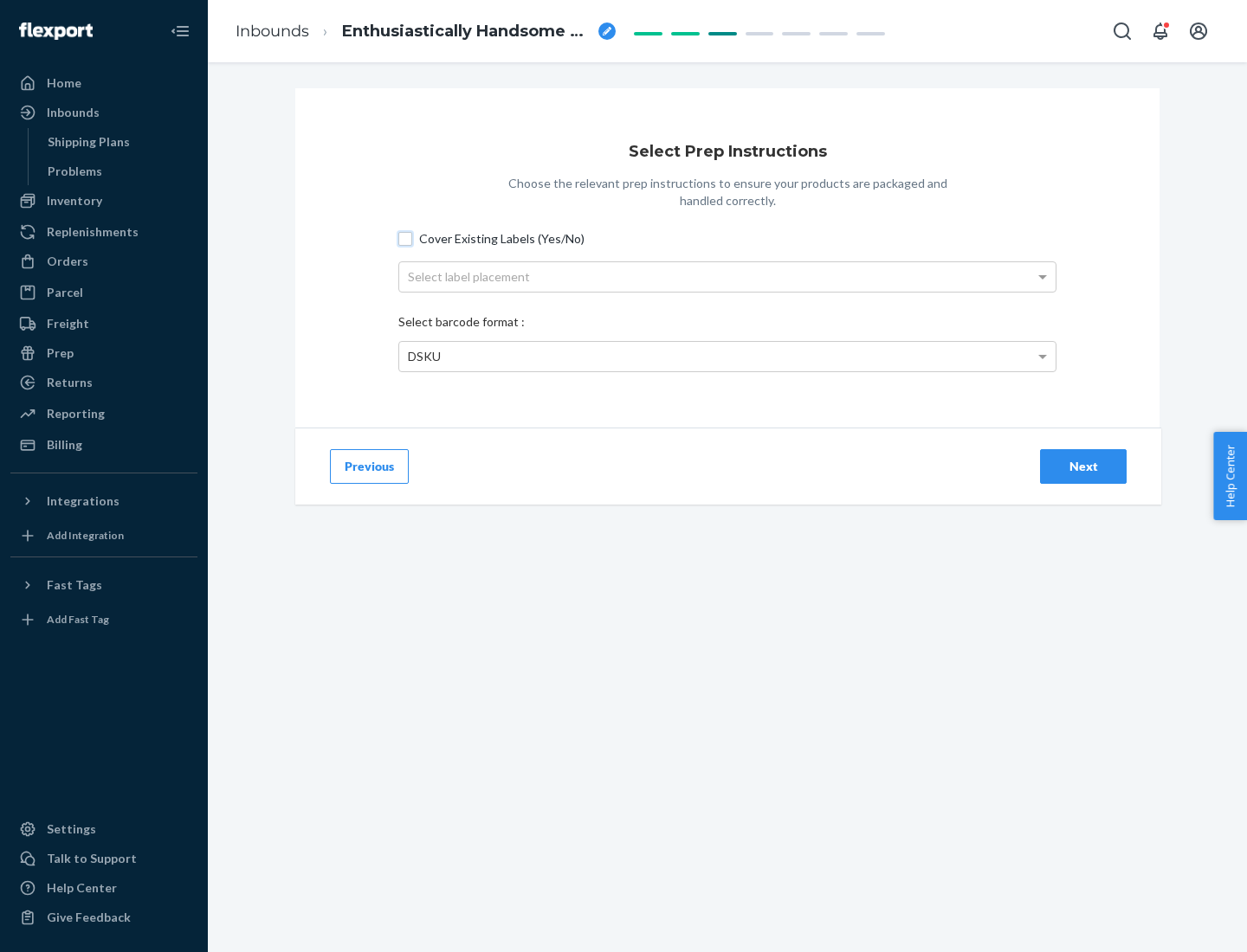
click at [405, 238] on input "Cover Existing Labels (Yes/No)" at bounding box center [405, 239] width 13 height 13
checkbox input "true"
click at [728, 276] on div "Select label placement" at bounding box center [728, 276] width 656 height 29
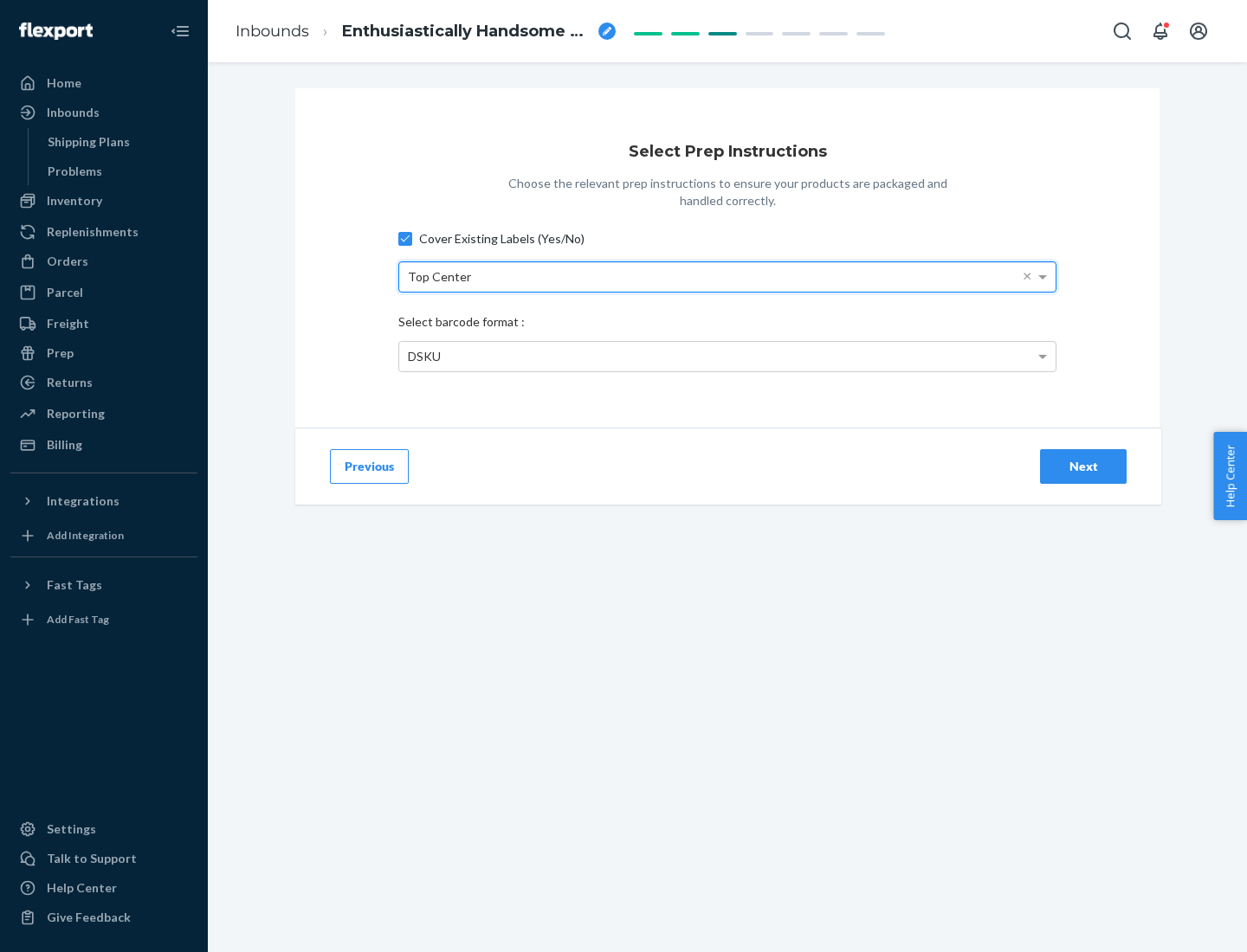
click at [728, 356] on div "DSKU" at bounding box center [728, 357] width 656 height 29
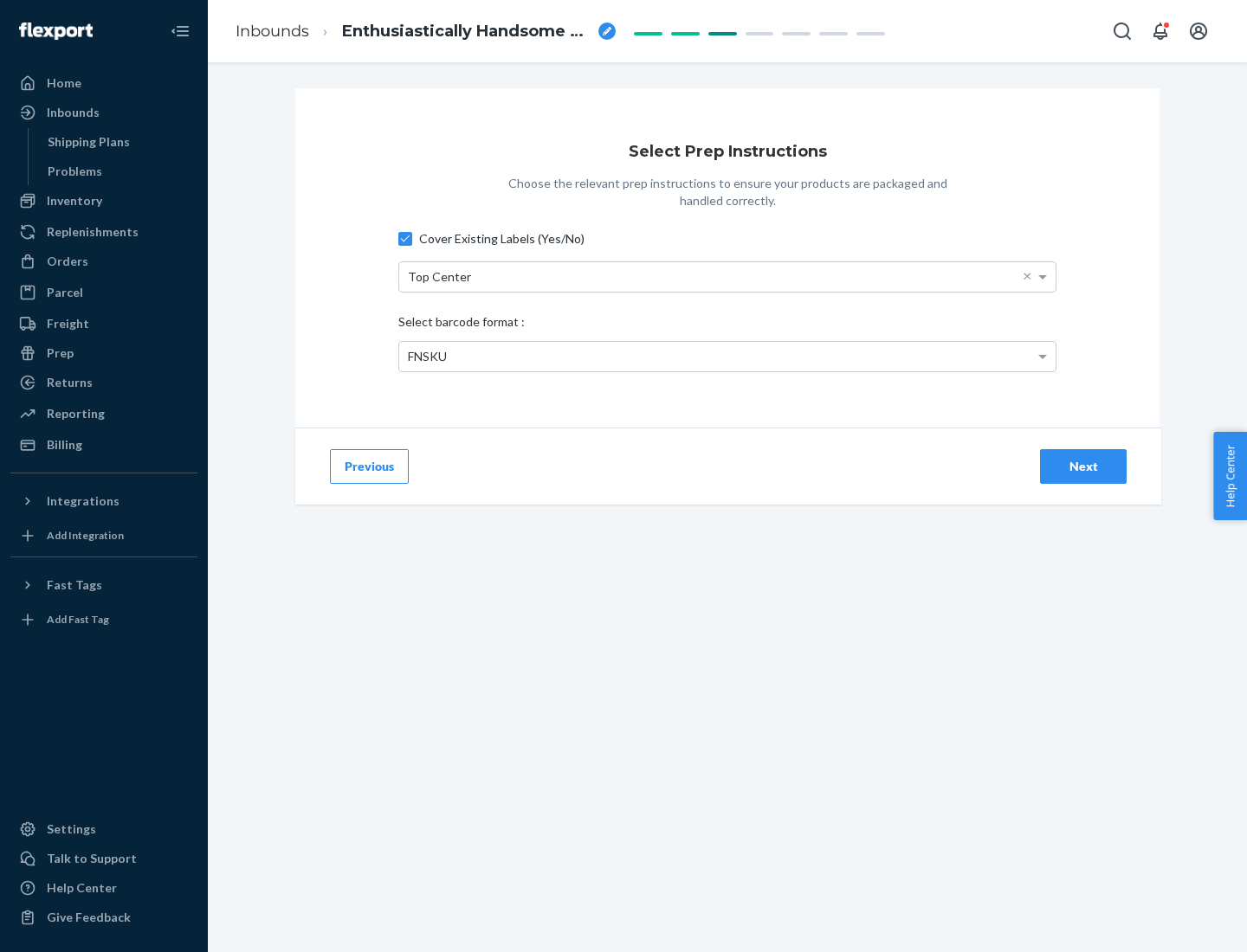
click at [1083, 466] on div "Next" at bounding box center [1083, 466] width 57 height 17
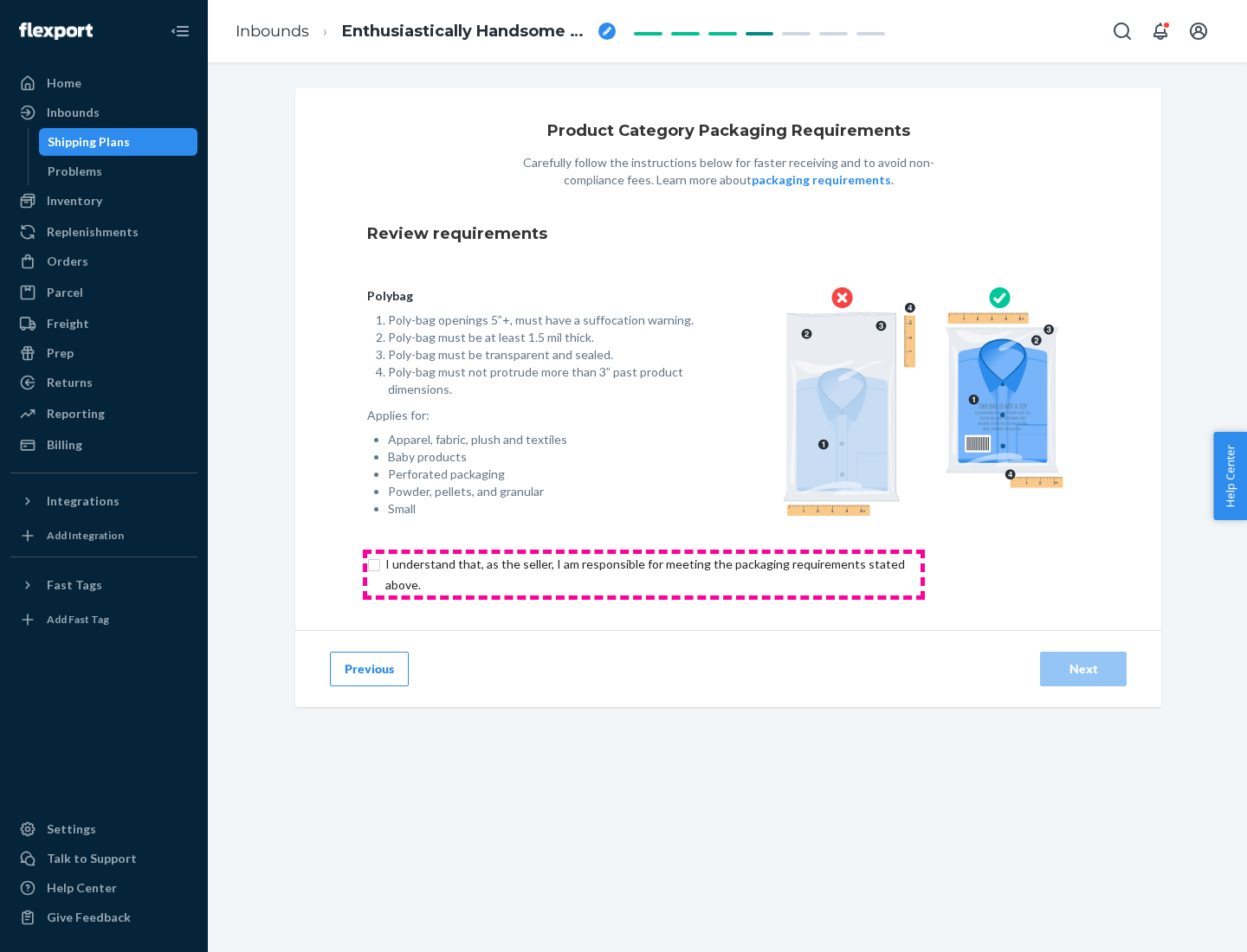
click at [644, 574] on input "checkbox" at bounding box center [655, 575] width 576 height 41
checkbox input "true"
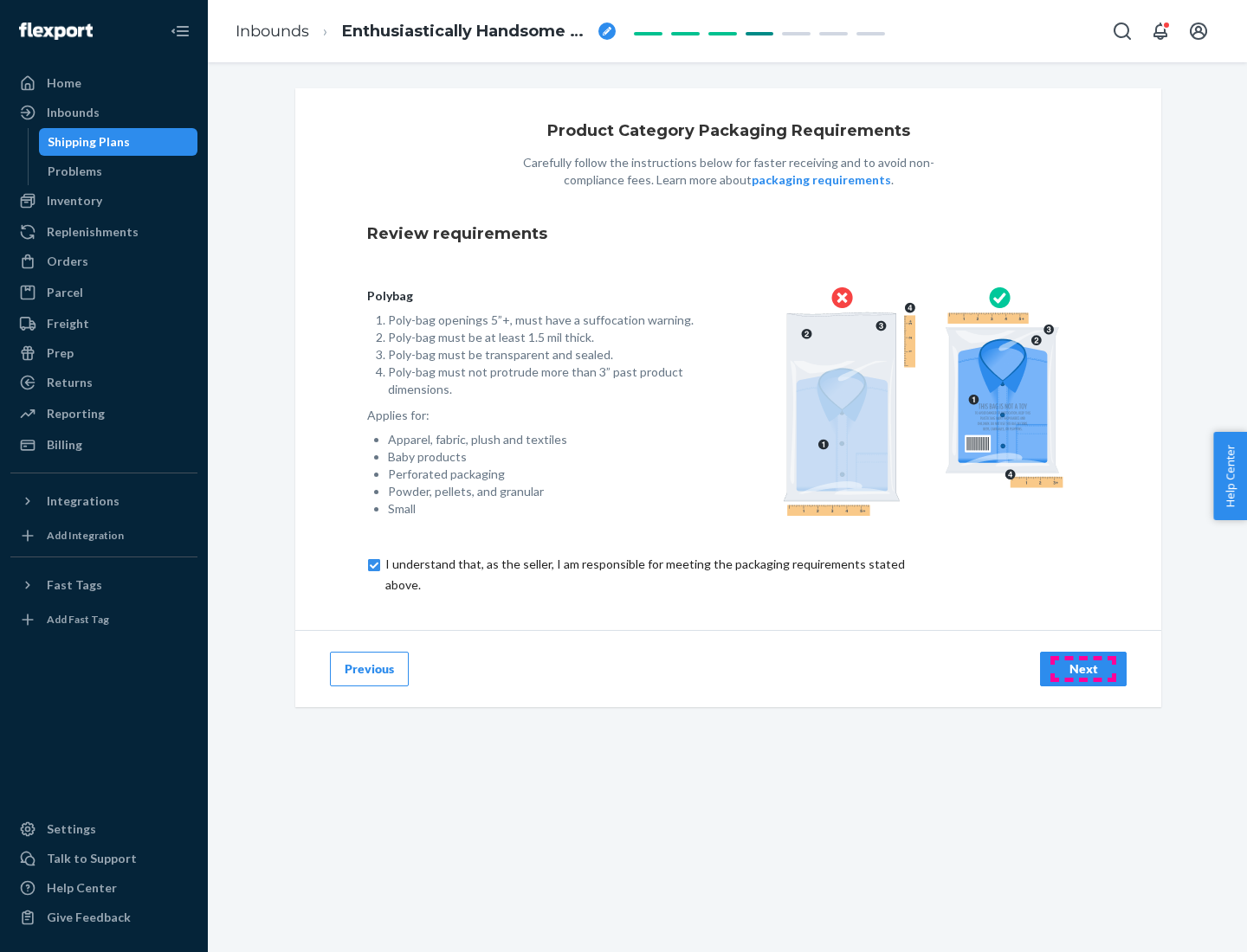
click at [1083, 669] on div "Next" at bounding box center [1083, 669] width 57 height 17
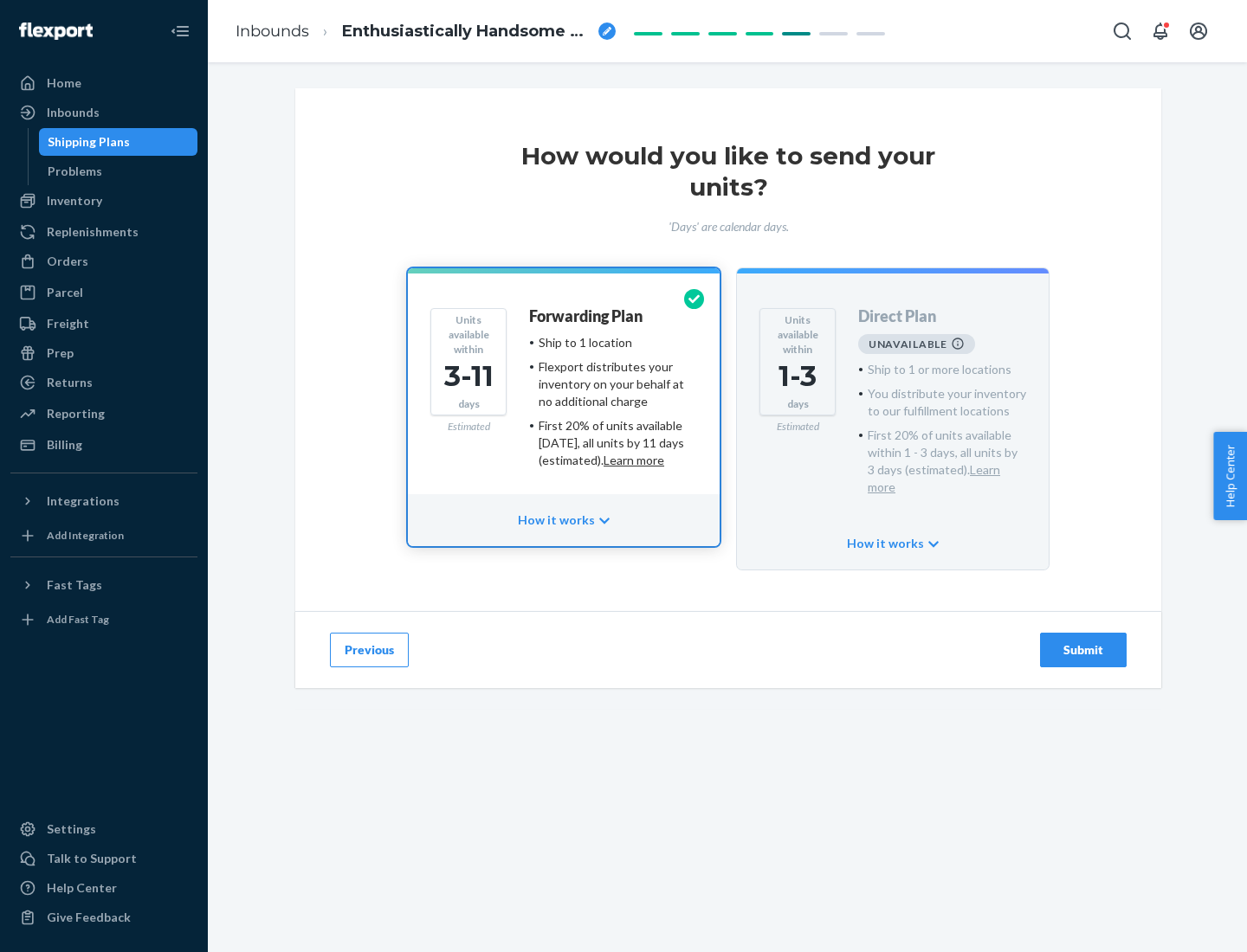
click at [587, 316] on h4 "Forwarding Plan" at bounding box center [586, 316] width 114 height 17
click at [1083, 642] on div "Submit" at bounding box center [1083, 650] width 57 height 17
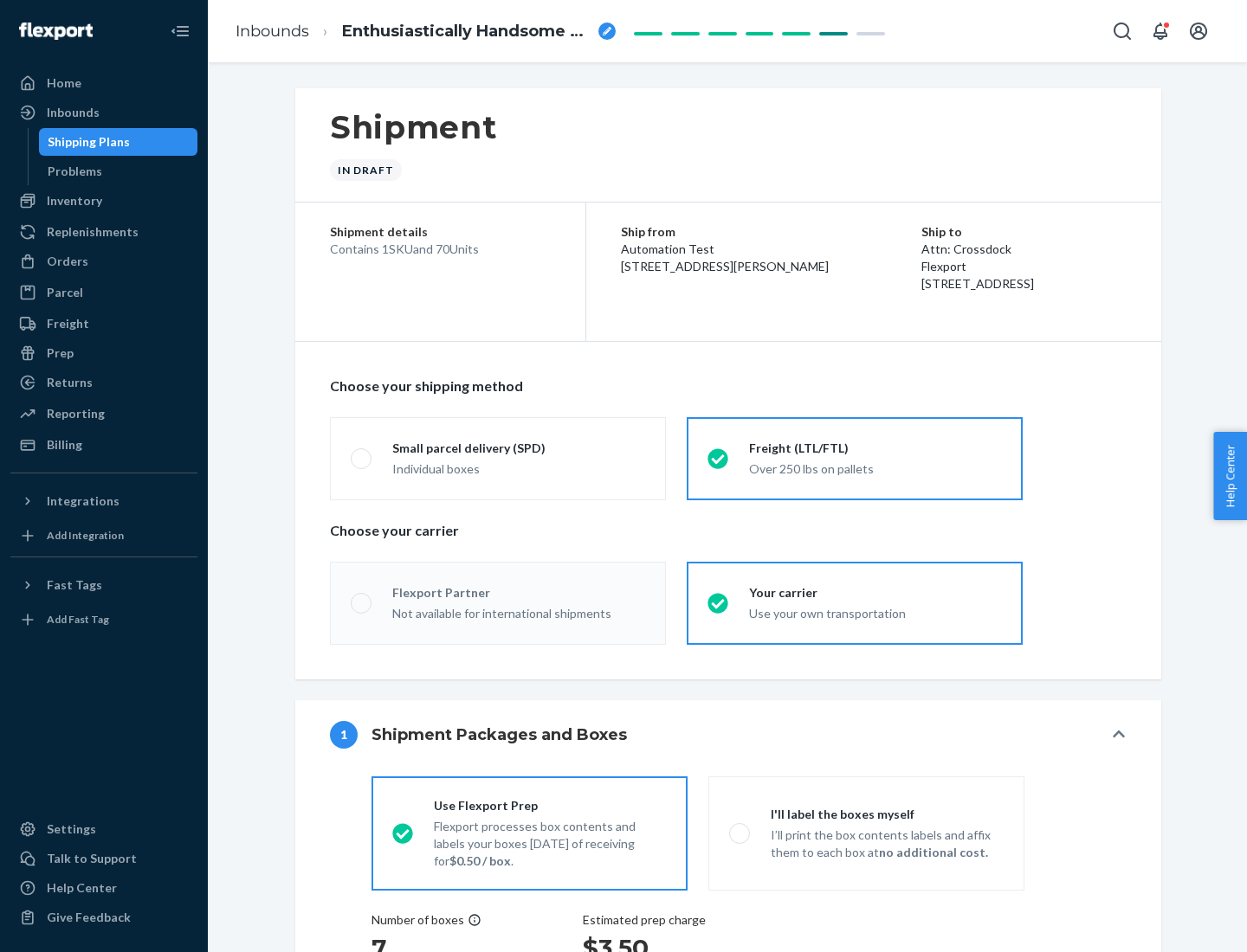
radio input "true"
radio input "false"
radio input "true"
radio input "false"
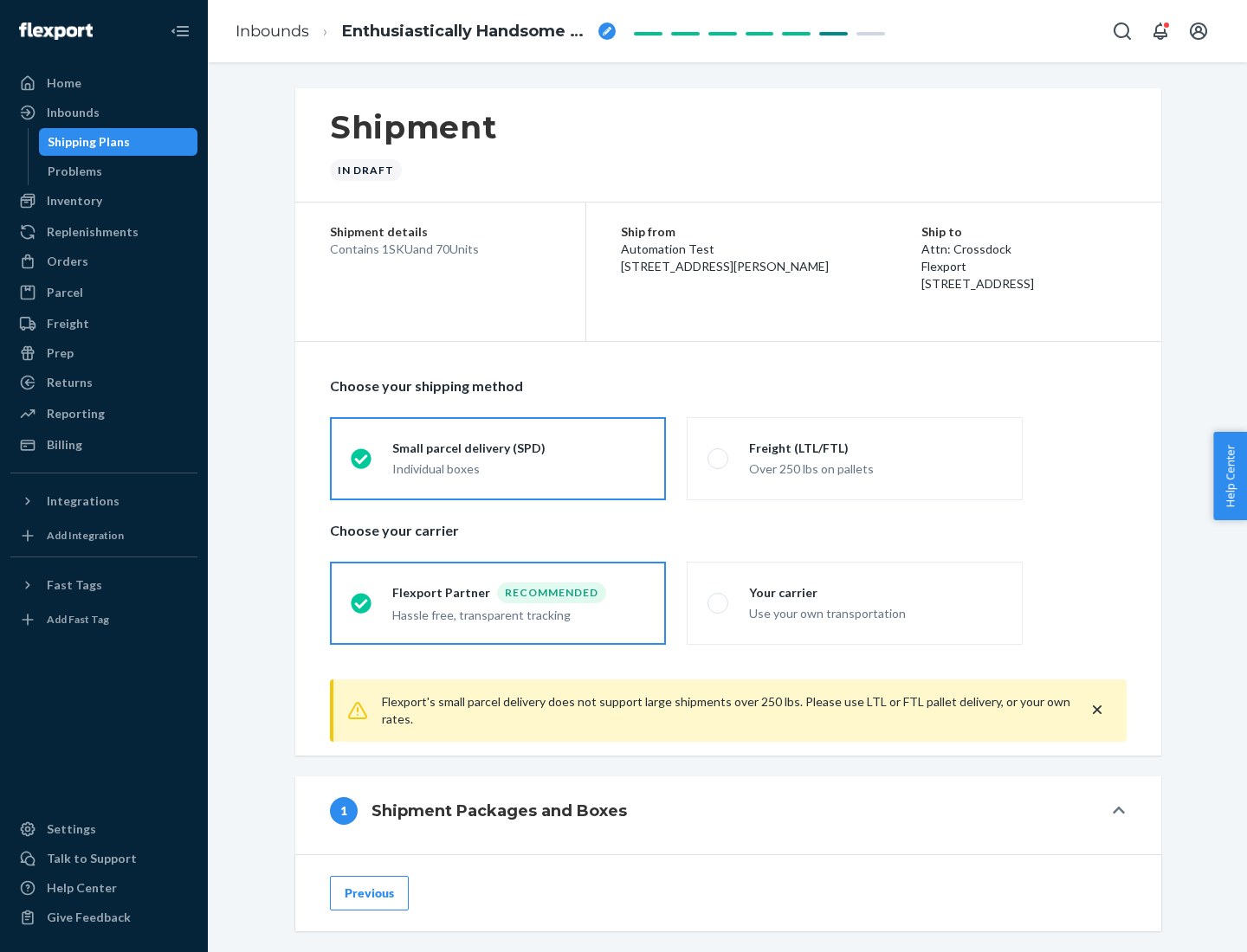
click at [855, 458] on div "Over 250 lbs on pallets" at bounding box center [875, 467] width 253 height 21
click at [719, 458] on input "Freight (LTL/FTL) Over 250 lbs on pallets" at bounding box center [712, 459] width 12 height 12
radio input "true"
radio input "false"
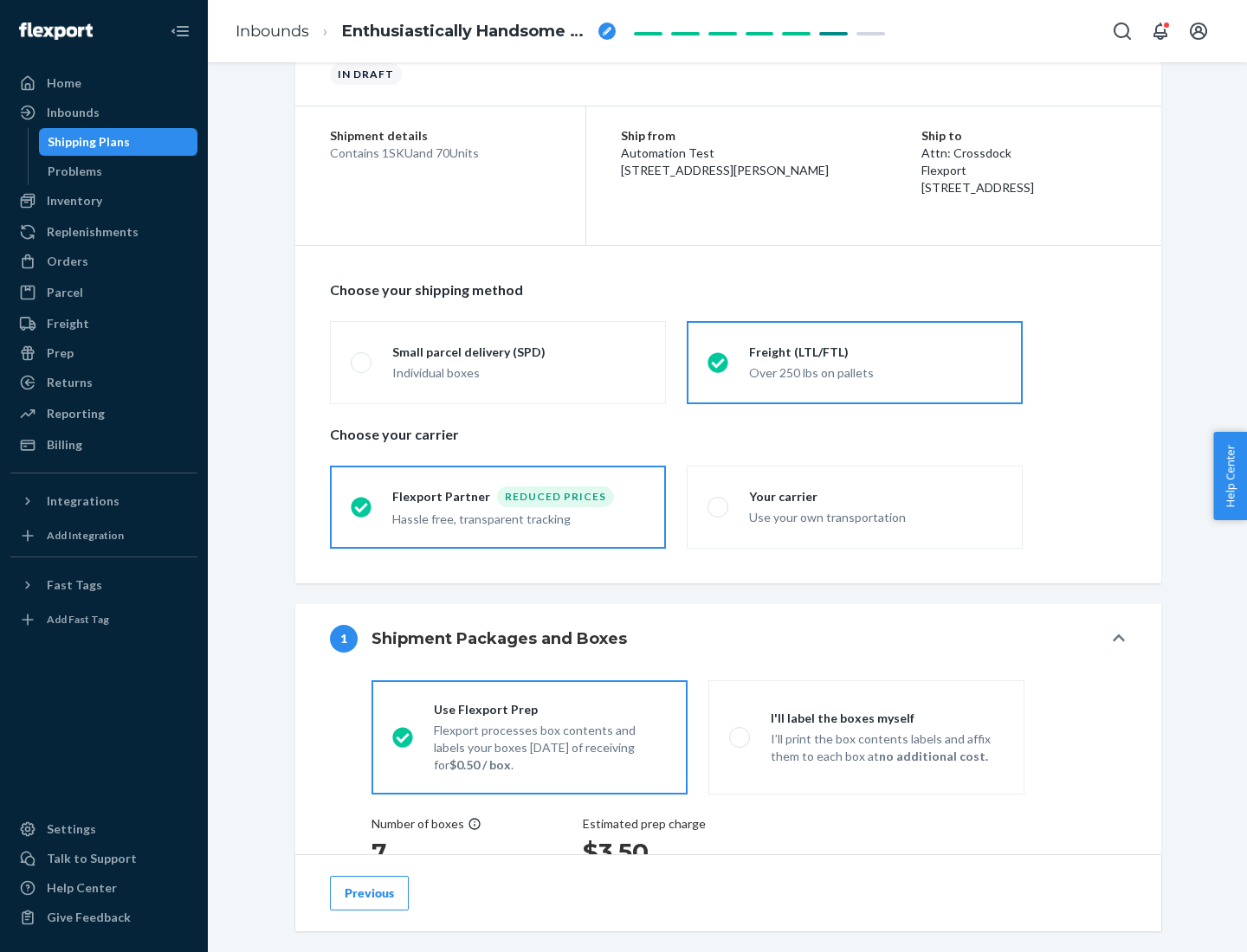
click at [855, 507] on div "Use your own transportation" at bounding box center [875, 516] width 253 height 21
click at [719, 507] on input "Your carrier Use your own transportation" at bounding box center [712, 507] width 12 height 12
radio input "true"
radio input "false"
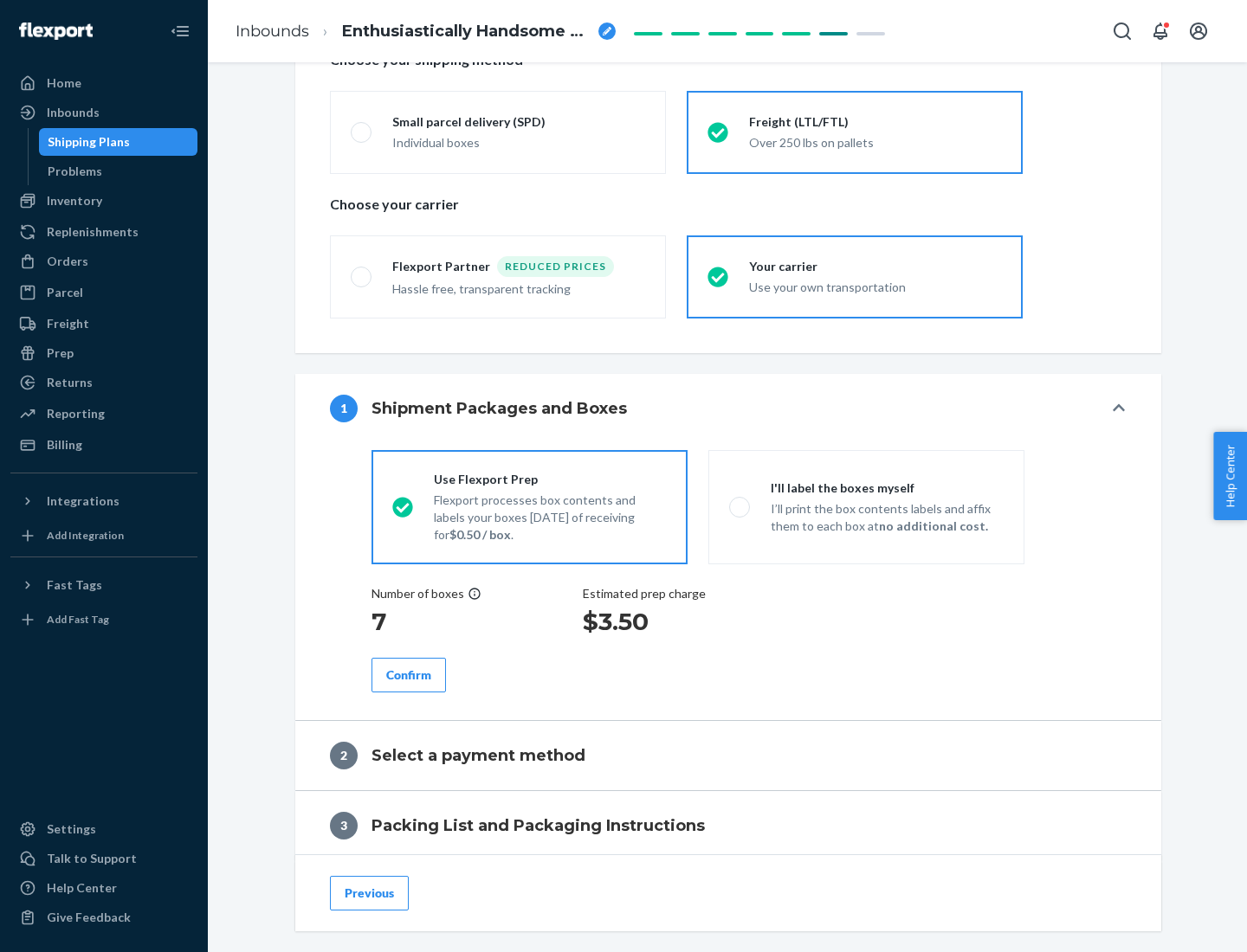
click at [866, 507] on p "I’ll print the box contents labels and affix them to each box at no additional …" at bounding box center [887, 518] width 233 height 35
click at [740, 507] on input "I'll label the boxes myself I’ll print the box contents labels and affix them t…" at bounding box center [735, 507] width 12 height 12
radio input "true"
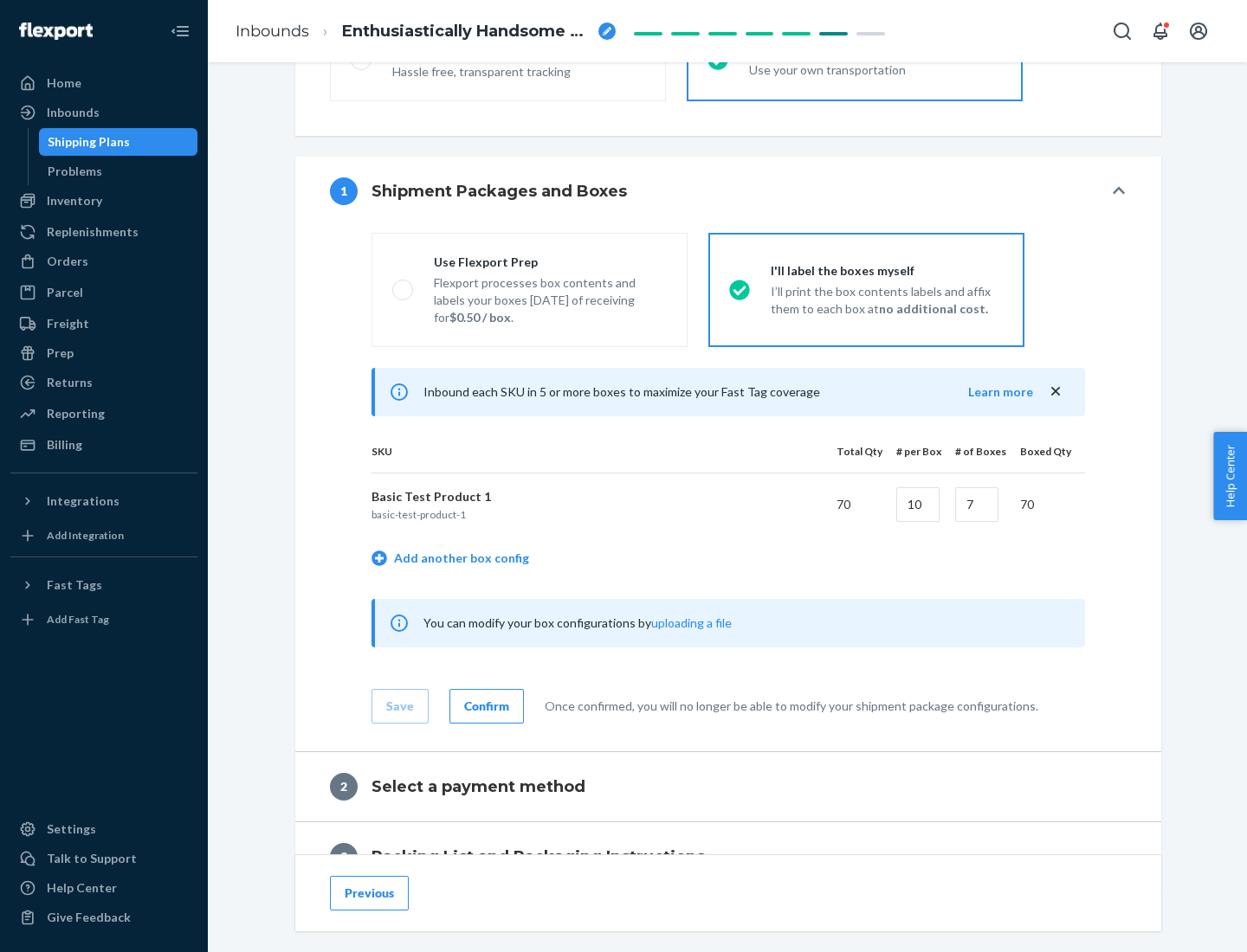
scroll to position [299, 0]
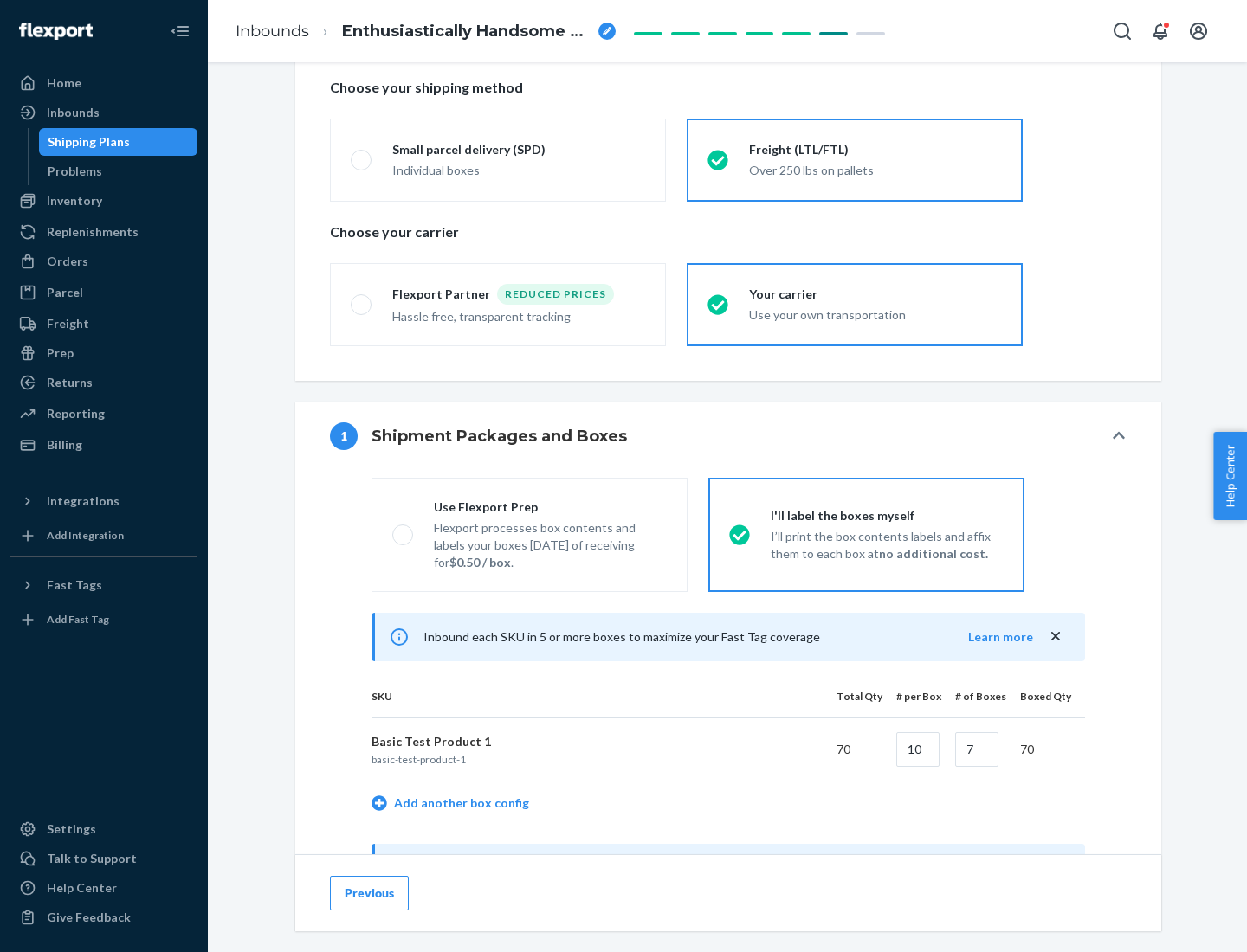
click at [550, 507] on div "Use Flexport Prep" at bounding box center [550, 507] width 233 height 17
click at [403, 529] on input "Use Flexport Prep Flexport processes box contents and labels your boxes [DATE] …" at bounding box center [398, 535] width 12 height 12
radio input "true"
radio input "false"
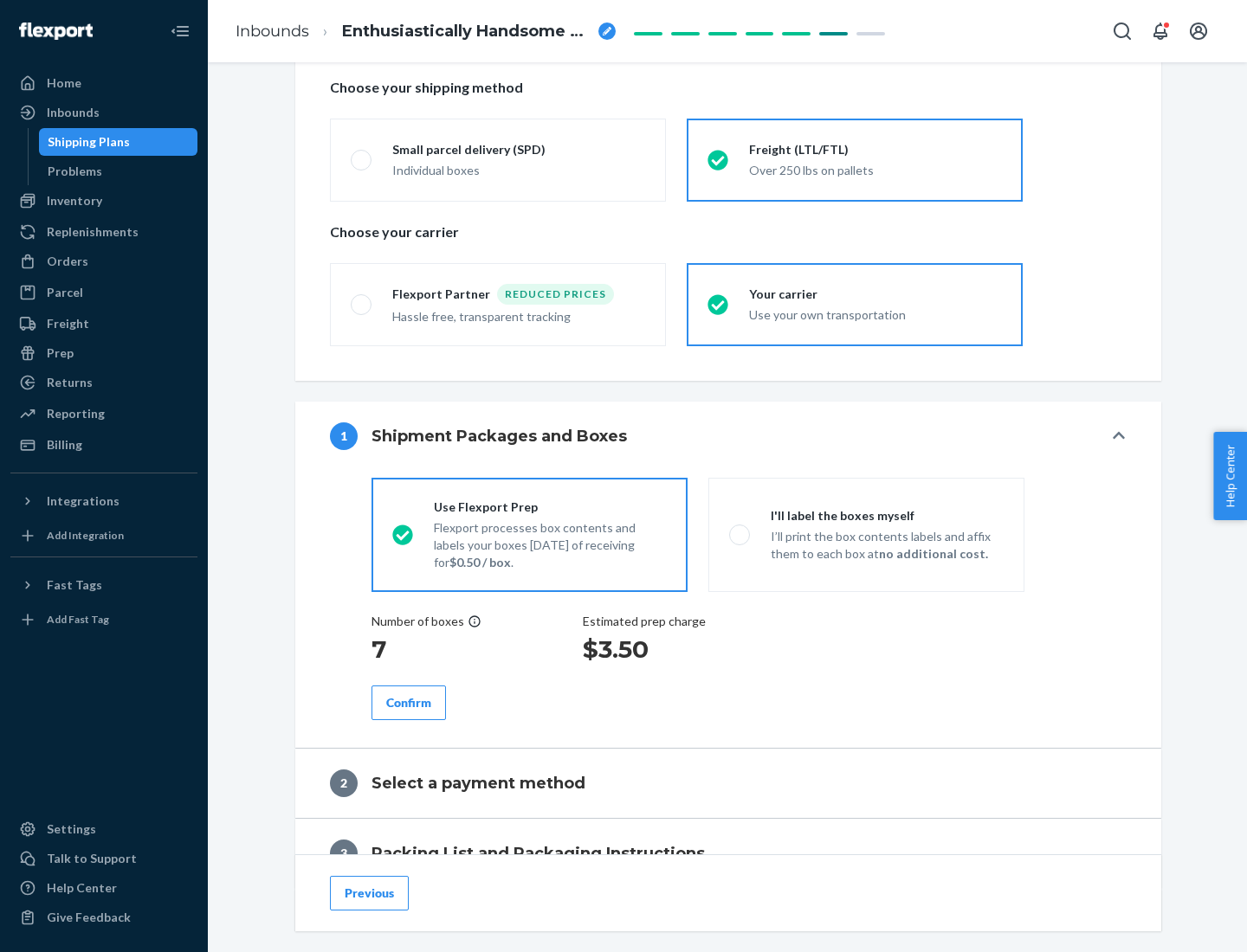
scroll to position [494, 0]
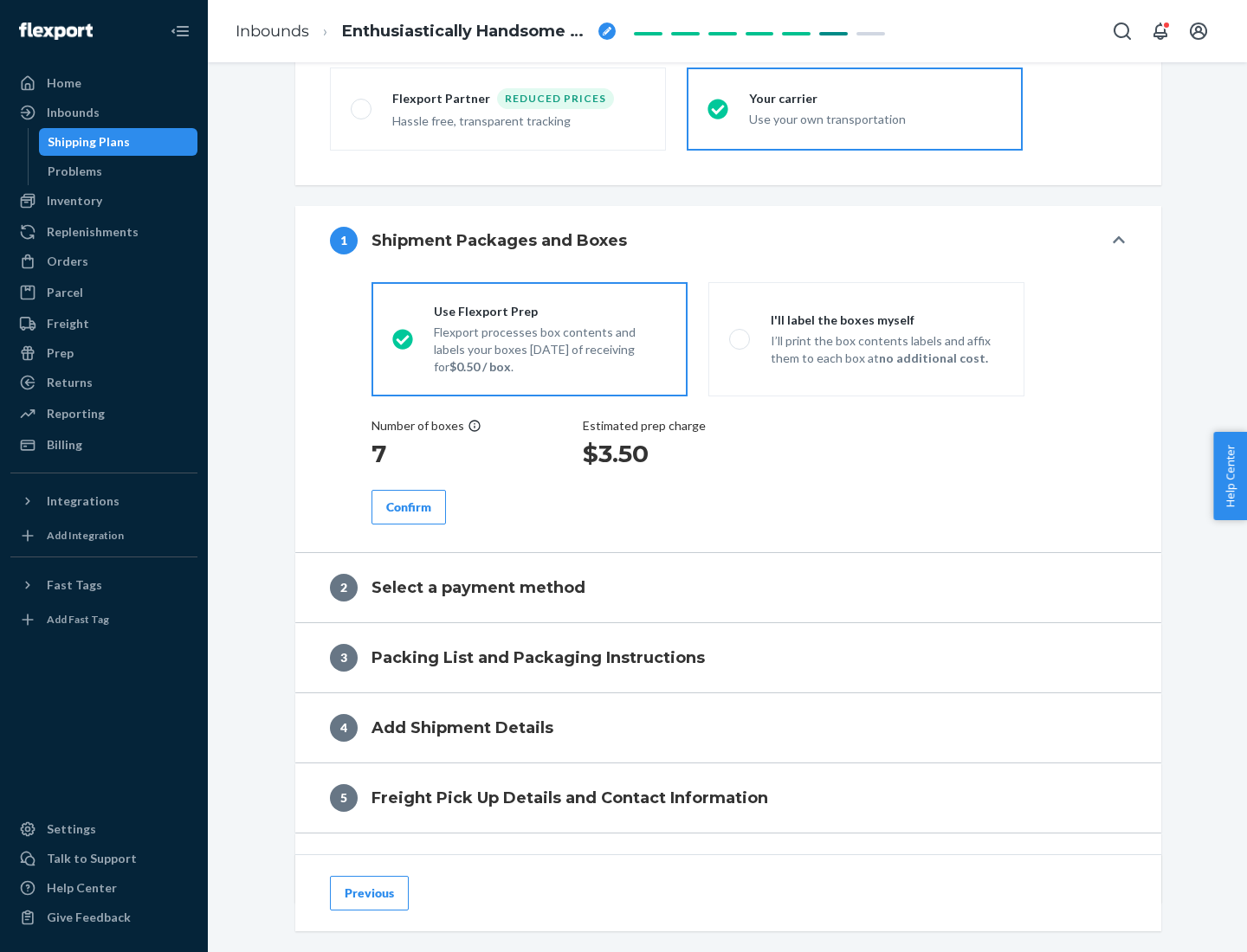
click at [409, 507] on div "Confirm" at bounding box center [409, 507] width 45 height 17
radio input "false"
